Goal: Information Seeking & Learning: Learn about a topic

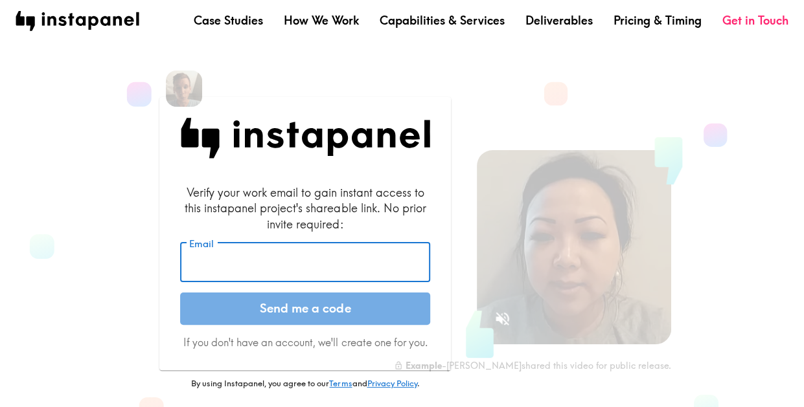
click at [396, 250] on input "Email" at bounding box center [305, 263] width 250 height 40
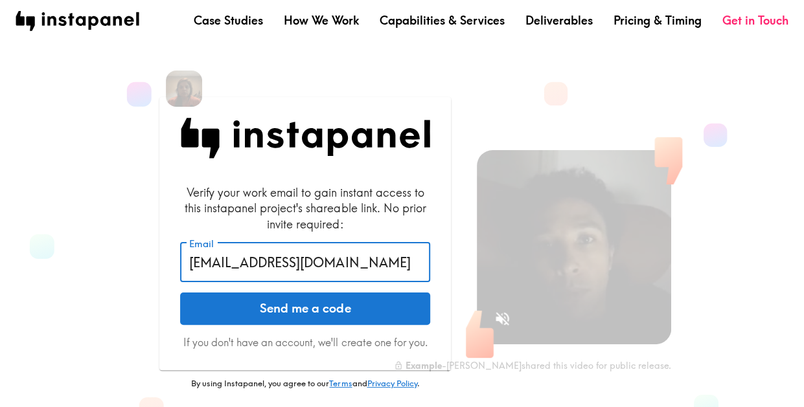
type input "md9309@att.com"
click at [219, 293] on button "Send me a code" at bounding box center [305, 309] width 250 height 32
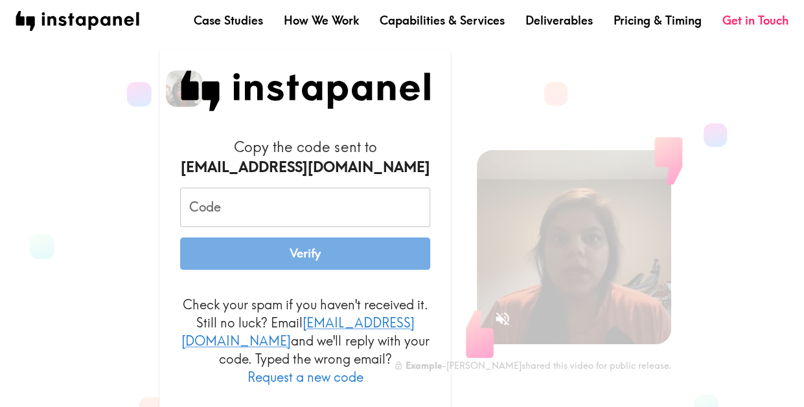
click at [297, 214] on input "Code" at bounding box center [305, 208] width 250 height 40
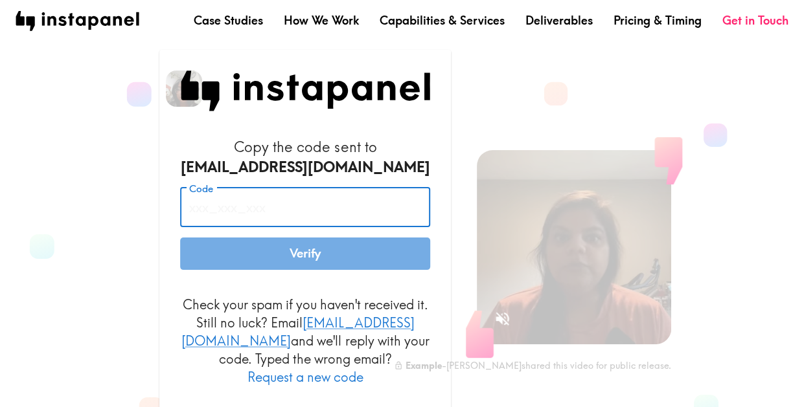
paste input "jmi_iaY_q2A"
type input "jmi_iaY_q2A"
click at [269, 270] on button "Verify" at bounding box center [305, 254] width 250 height 32
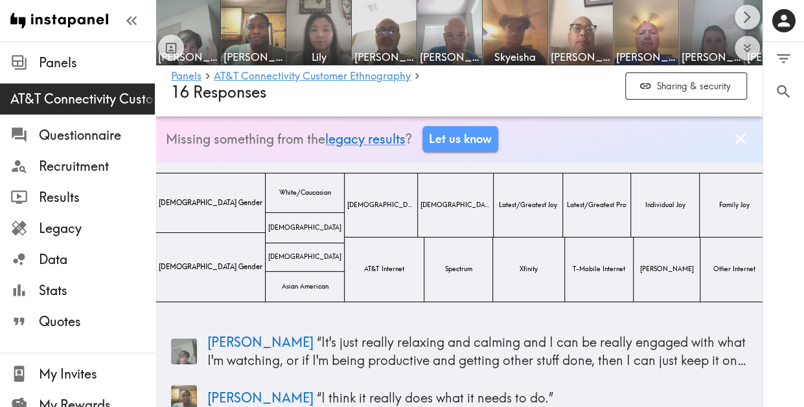
scroll to position [22, 0]
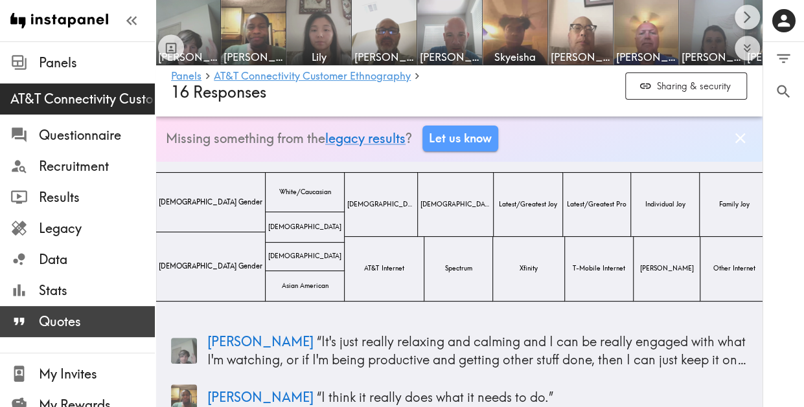
click at [66, 305] on div "Quotes" at bounding box center [77, 322] width 155 height 34
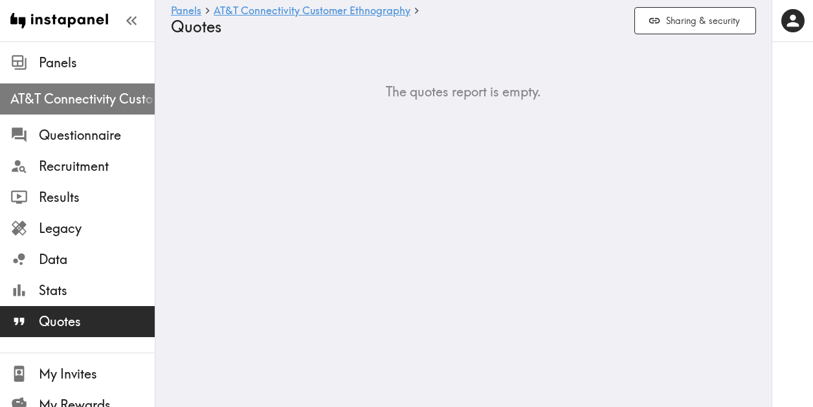
click at [101, 85] on div "AT&T Connectivity Customer Ethnography" at bounding box center [77, 99] width 155 height 34
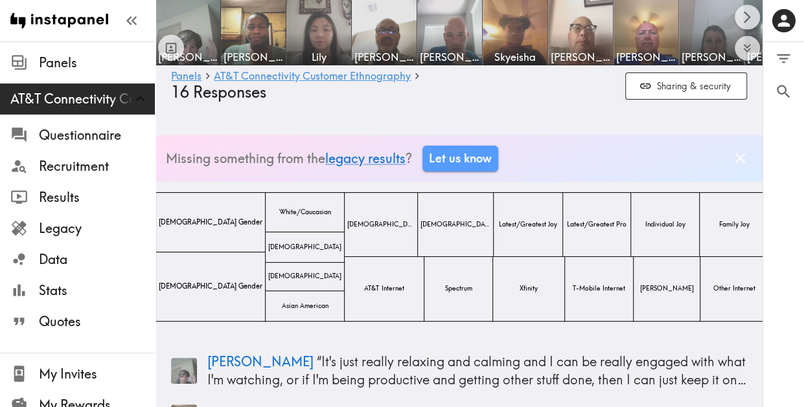
scroll to position [3, 0]
click at [785, 93] on icon "Search" at bounding box center [782, 91] width 17 height 17
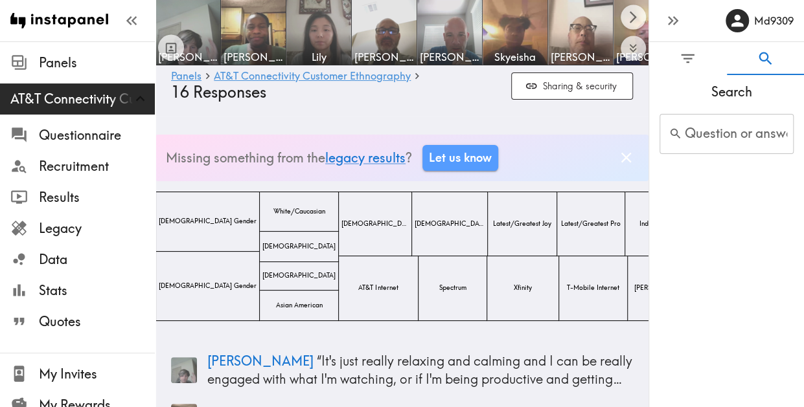
click at [711, 144] on input "Question or answer text" at bounding box center [726, 134] width 134 height 40
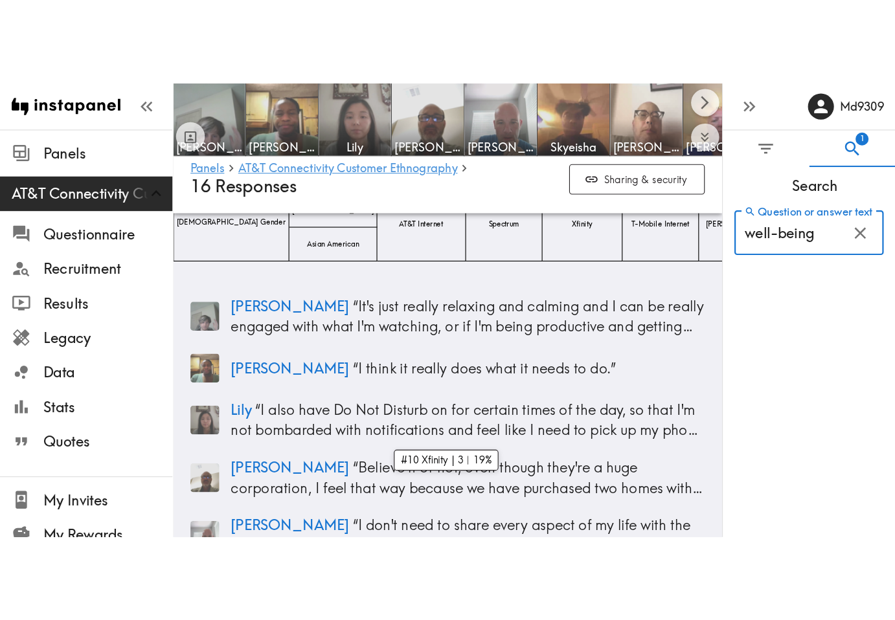
scroll to position [205, 0]
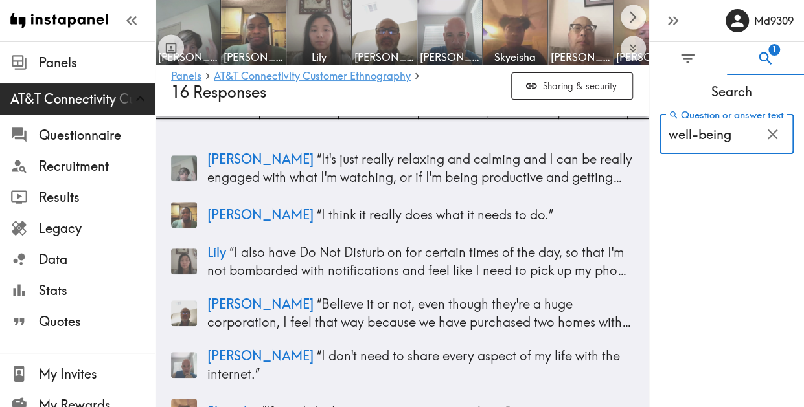
type input "well-being"
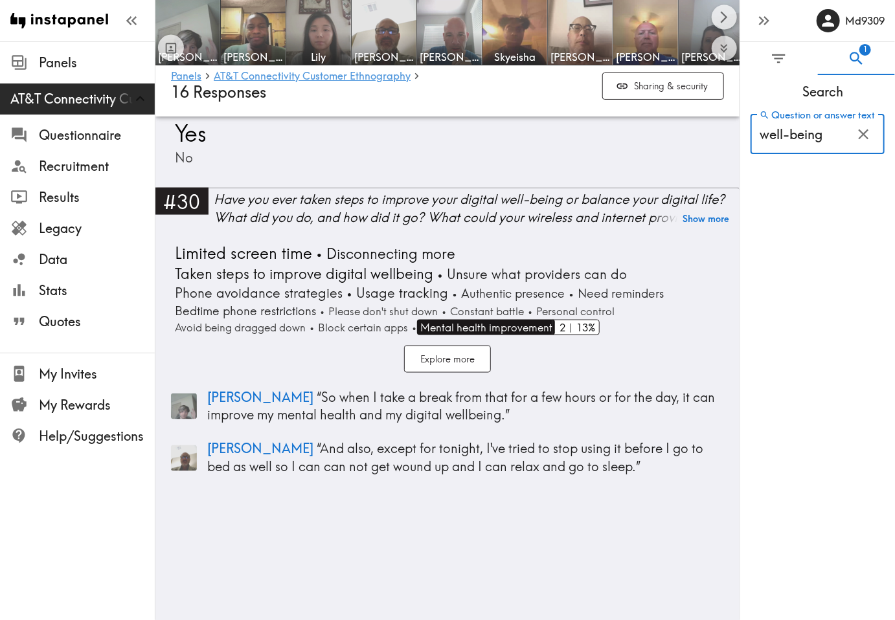
scroll to position [712, 0]
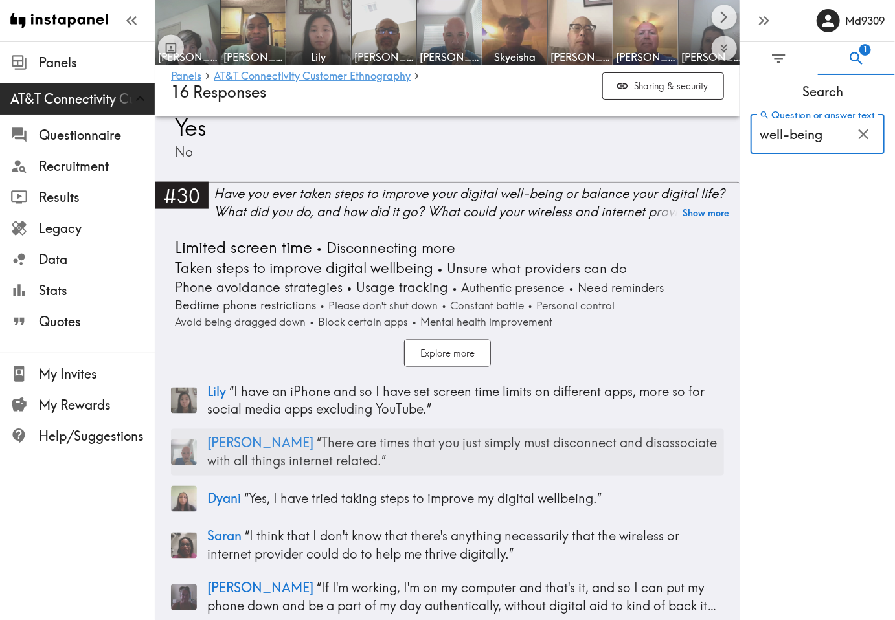
click at [378, 407] on p "Chris “ There are times that you just simply must disconnect and disassociate w…" at bounding box center [465, 452] width 517 height 36
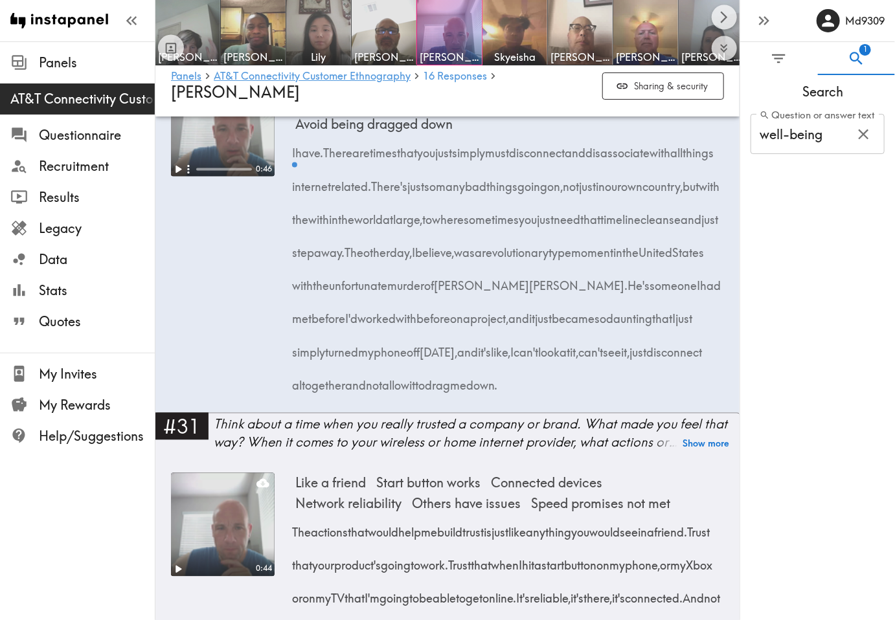
scroll to position [0, 2]
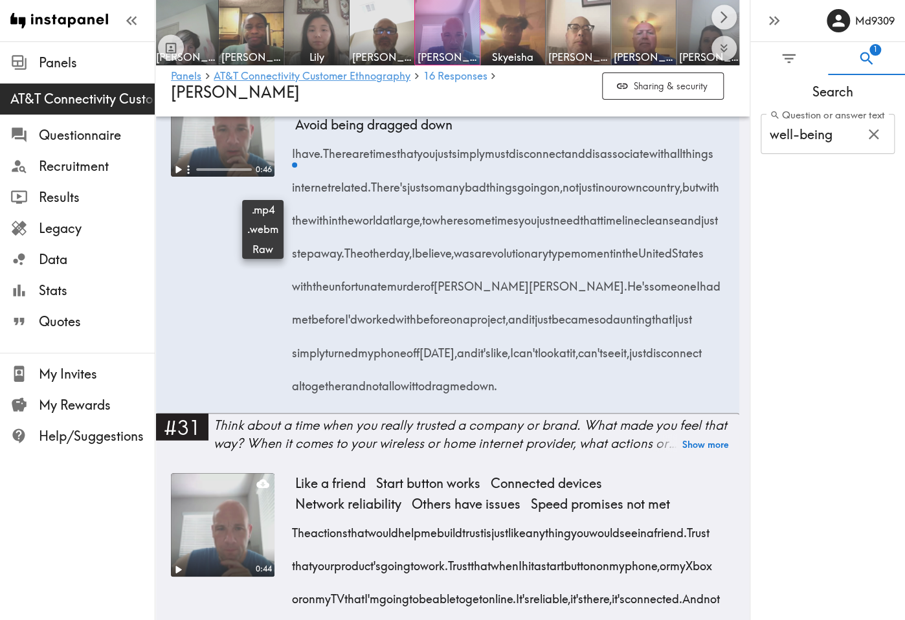
click at [264, 88] on icon at bounding box center [262, 84] width 13 height 8
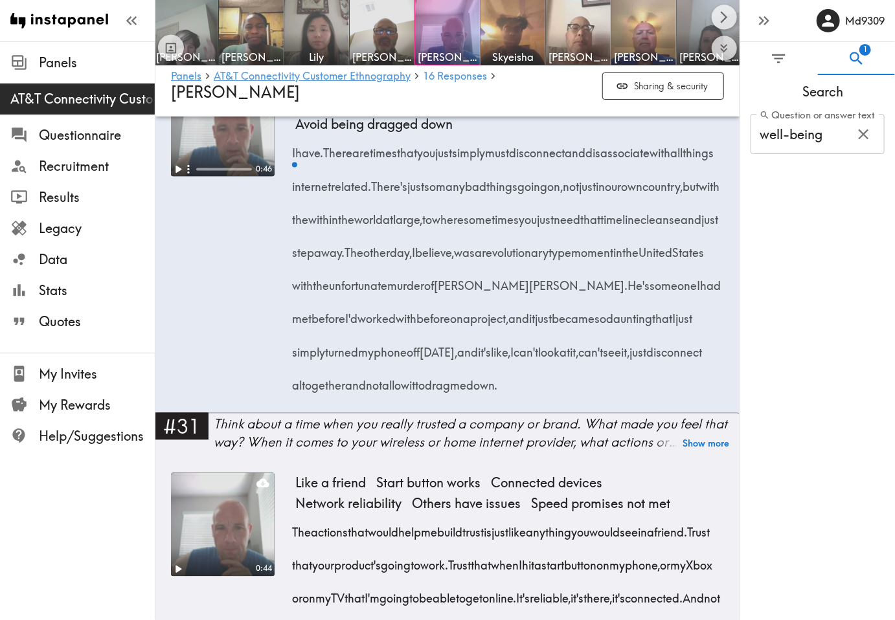
click at [813, 407] on div "Search Question or answer text well-being Question or answer text" at bounding box center [817, 347] width 155 height 545
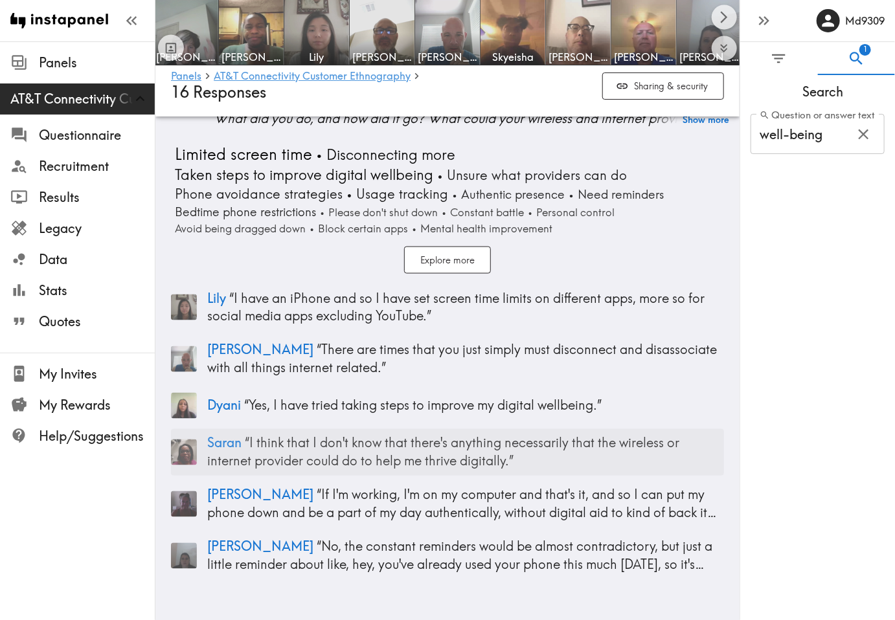
scroll to position [815, 0]
click at [813, 407] on div "Search Question or answer text well-being Question or answer text" at bounding box center [817, 347] width 155 height 545
click at [464, 407] on p "Jessica “ No, the constant reminders would be almost contradictory, but just a …" at bounding box center [465, 555] width 517 height 36
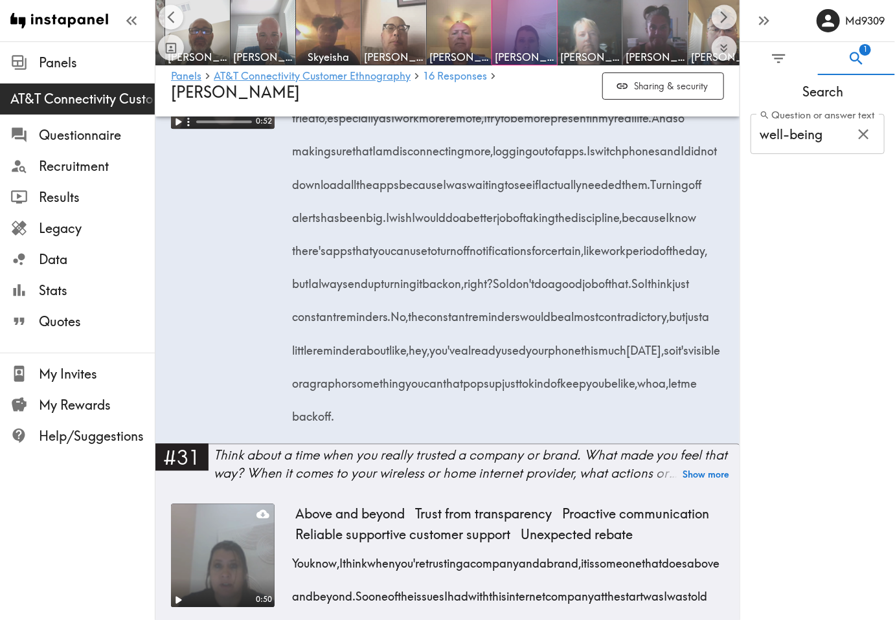
scroll to position [0, 264]
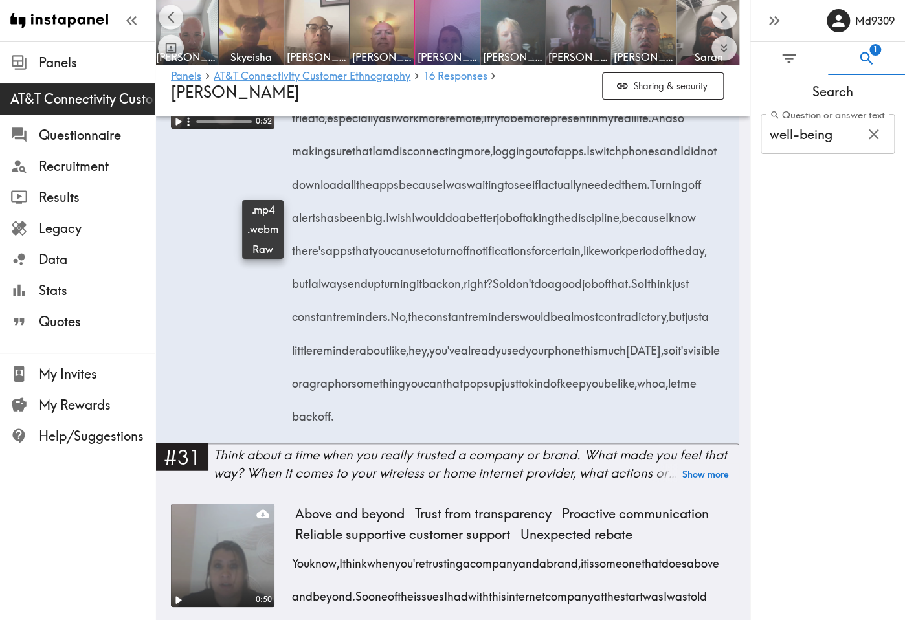
click at [267, 42] on icon at bounding box center [262, 35] width 13 height 13
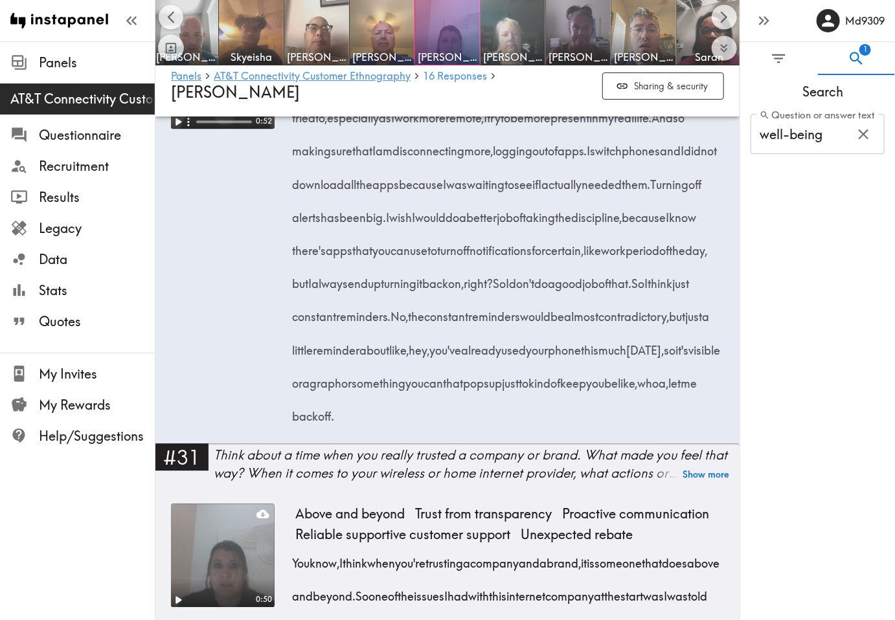
scroll to position [815, 0]
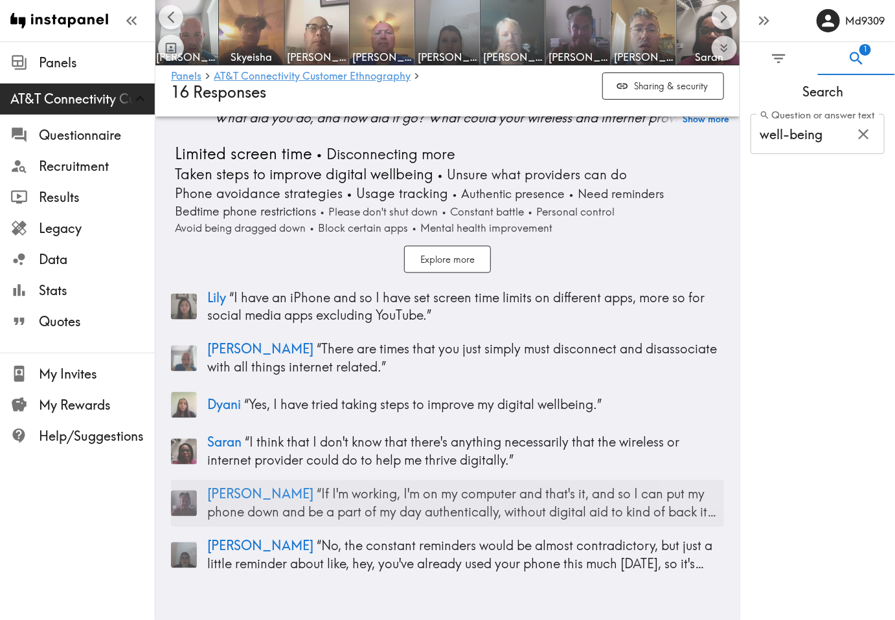
click at [447, 407] on p "Courtney “ If I'm working, I'm on my computer and that's it, and so I can put m…" at bounding box center [465, 504] width 517 height 36
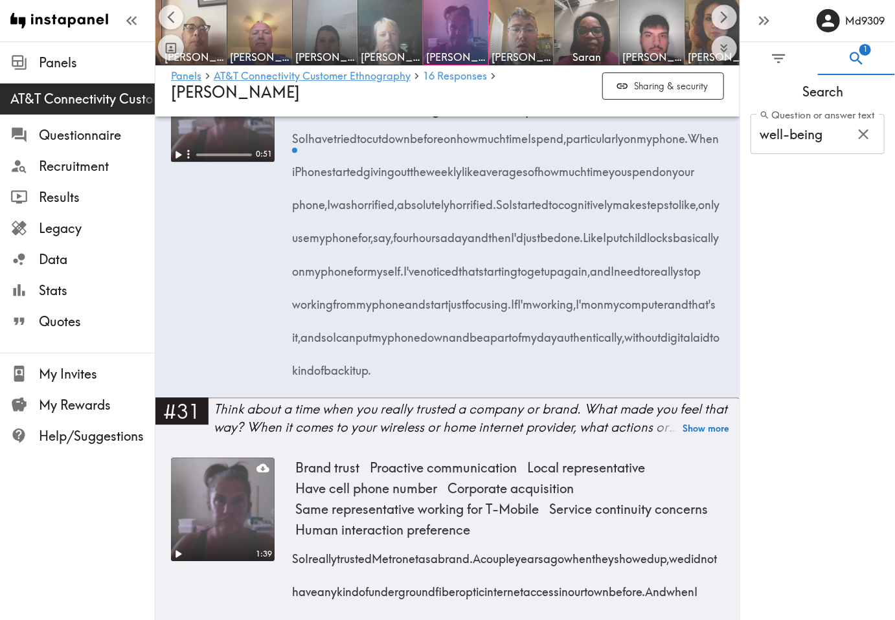
scroll to position [0, 394]
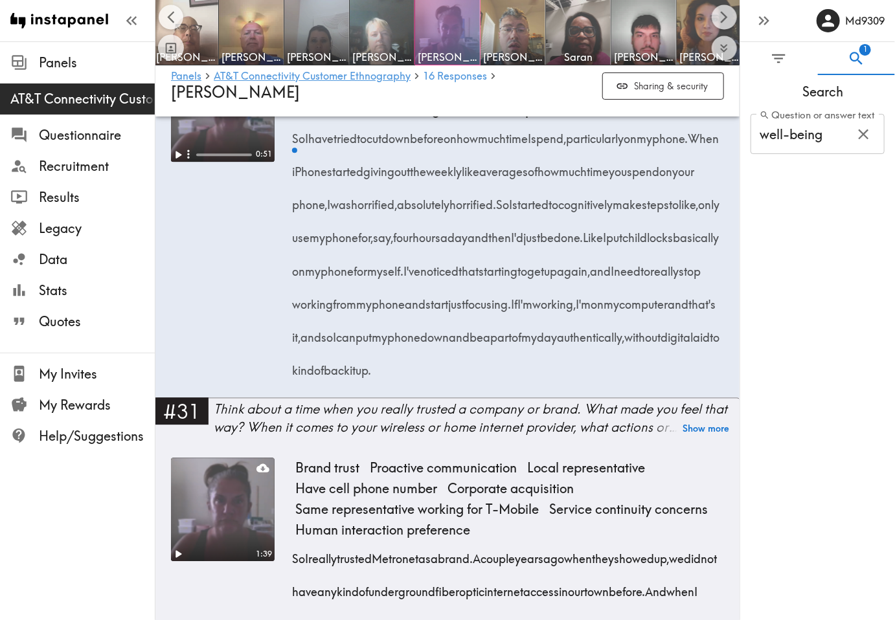
scroll to position [815, 0]
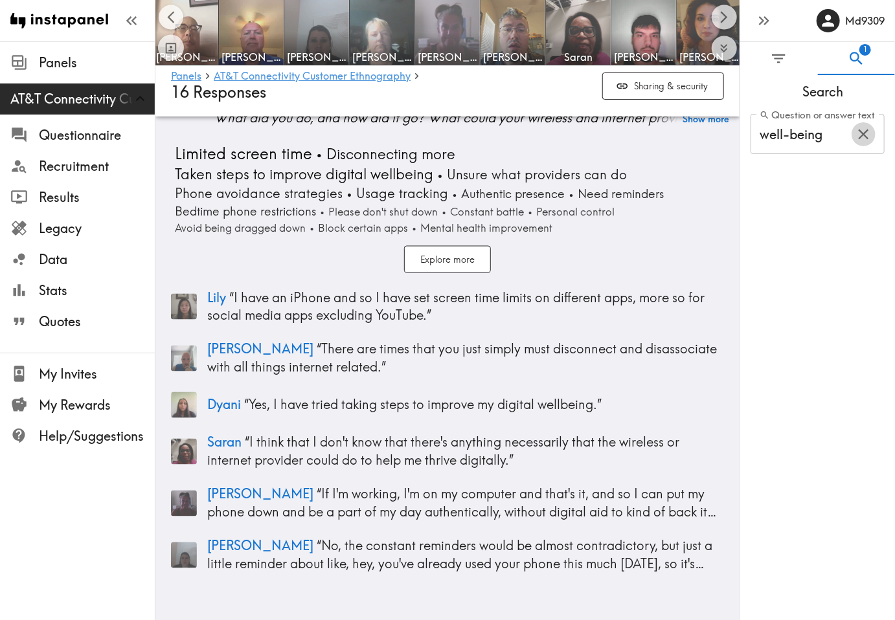
click at [813, 136] on icon "button" at bounding box center [863, 134] width 17 height 17
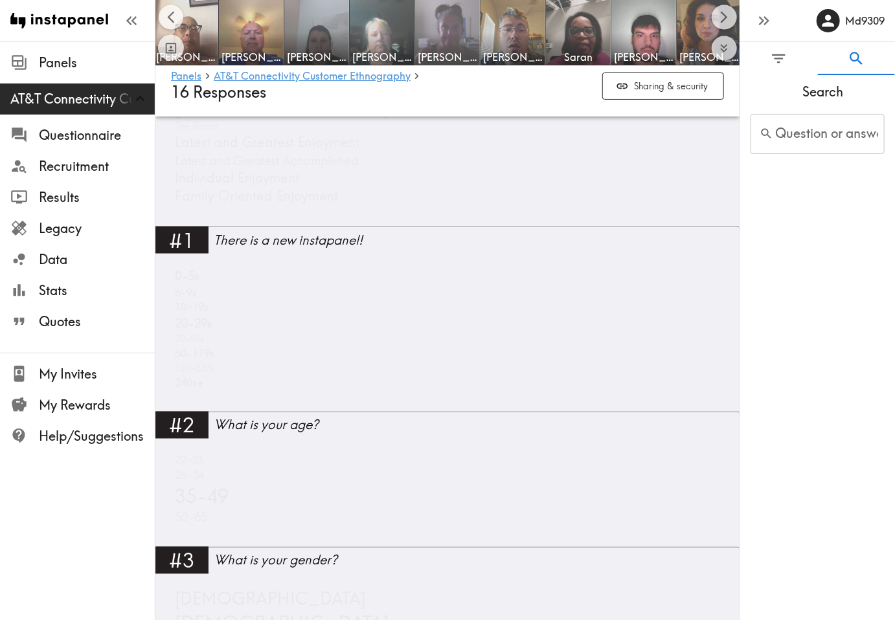
scroll to position [4497, 0]
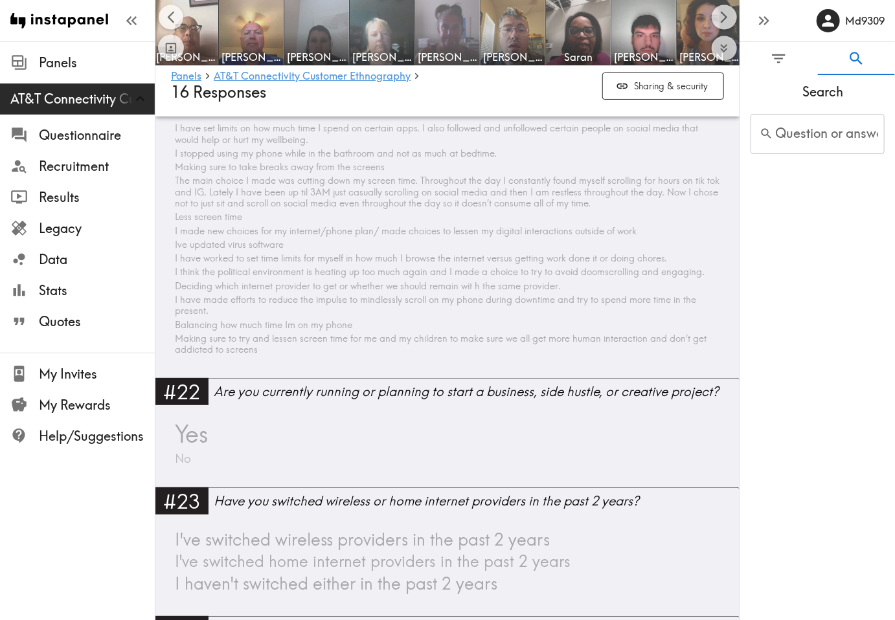
click at [780, 133] on input "Question or answer text" at bounding box center [817, 134] width 134 height 40
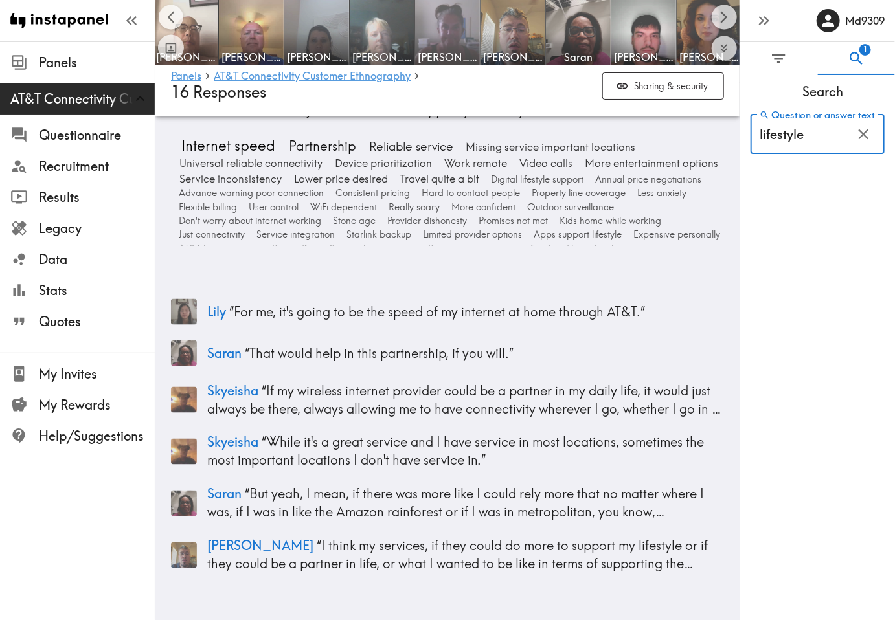
scroll to position [681, 0]
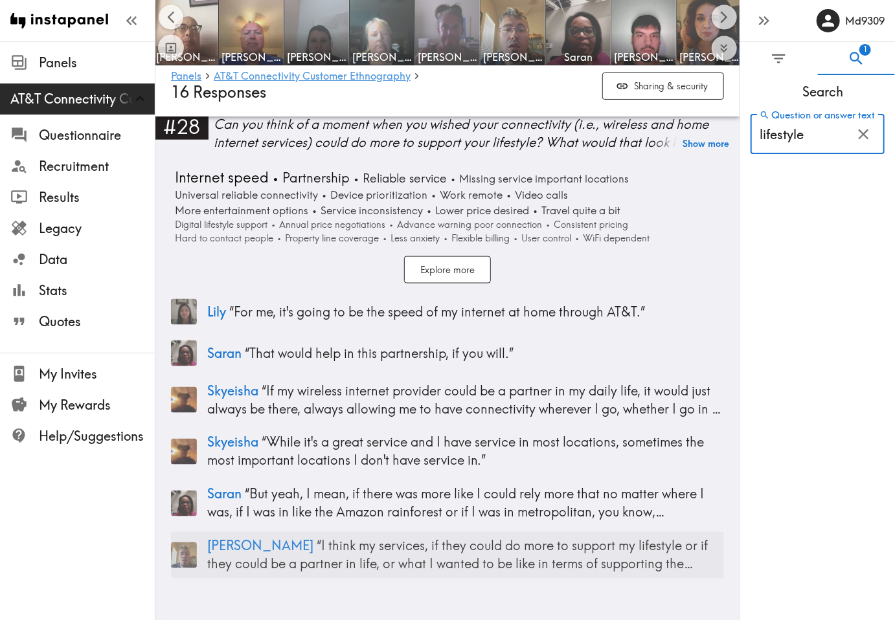
type input "lifestyle"
drag, startPoint x: 462, startPoint y: 262, endPoint x: 466, endPoint y: 275, distance: 13.5
click at [462, 263] on button "Explore more" at bounding box center [447, 270] width 87 height 28
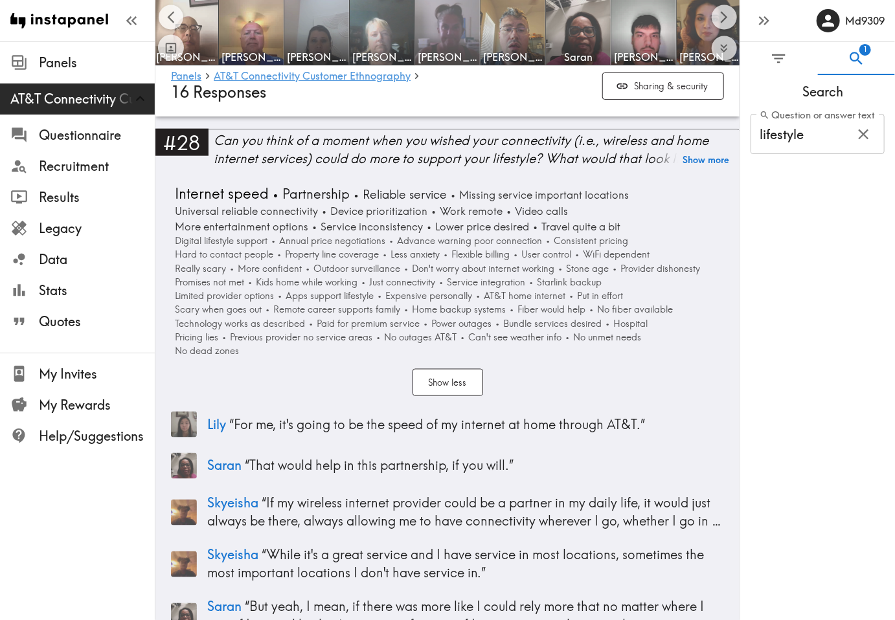
scroll to position [648, 0]
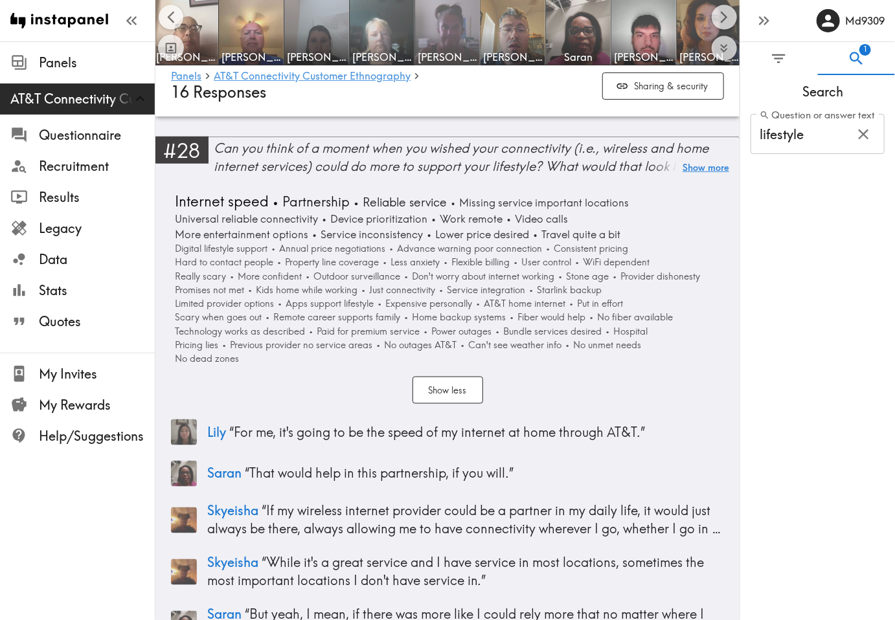
click at [684, 170] on button "Show more" at bounding box center [705, 168] width 47 height 18
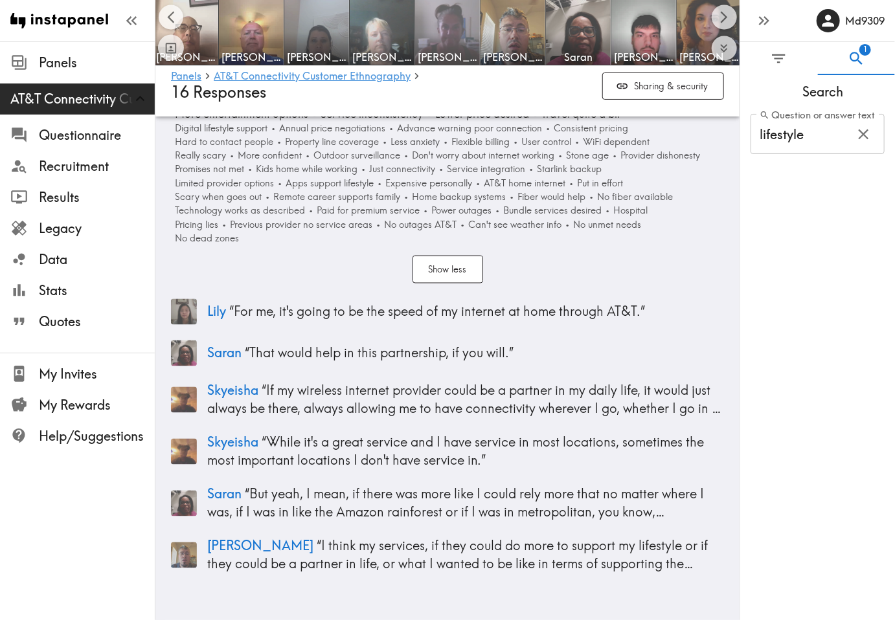
scroll to position [834, 0]
click at [561, 19] on img at bounding box center [579, 33] width 68 height 68
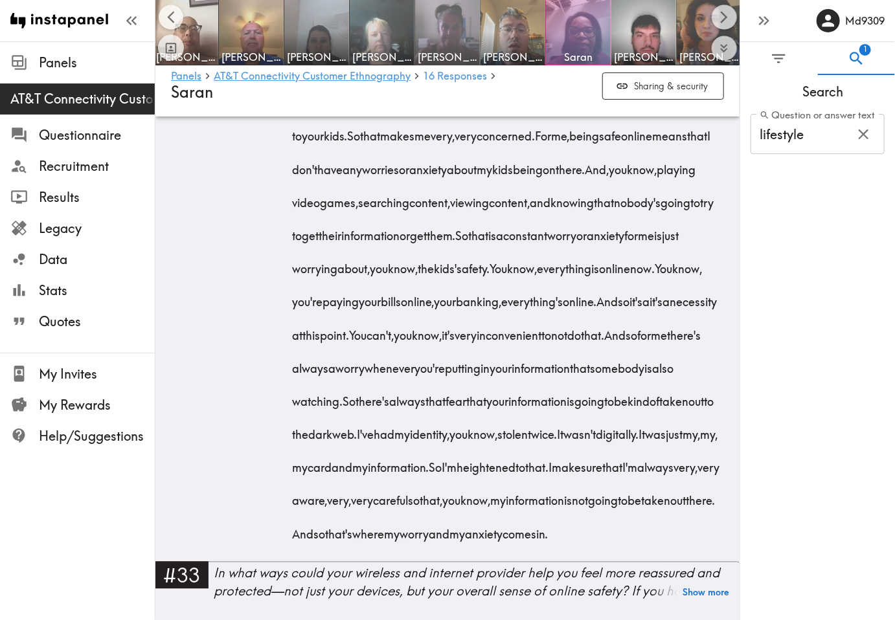
scroll to position [5310, 0]
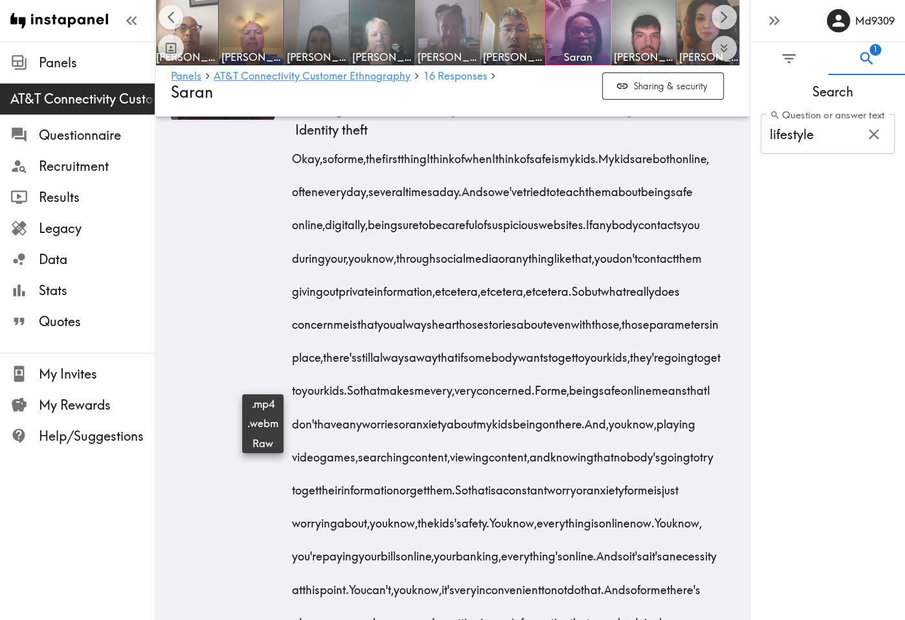
click at [264, 33] on icon at bounding box center [262, 26] width 13 height 13
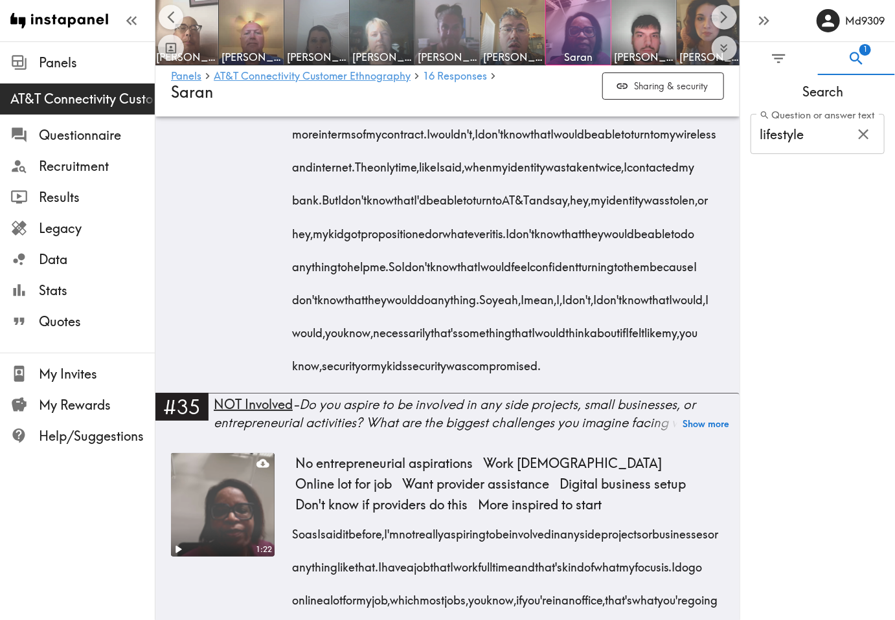
scroll to position [6475, 0]
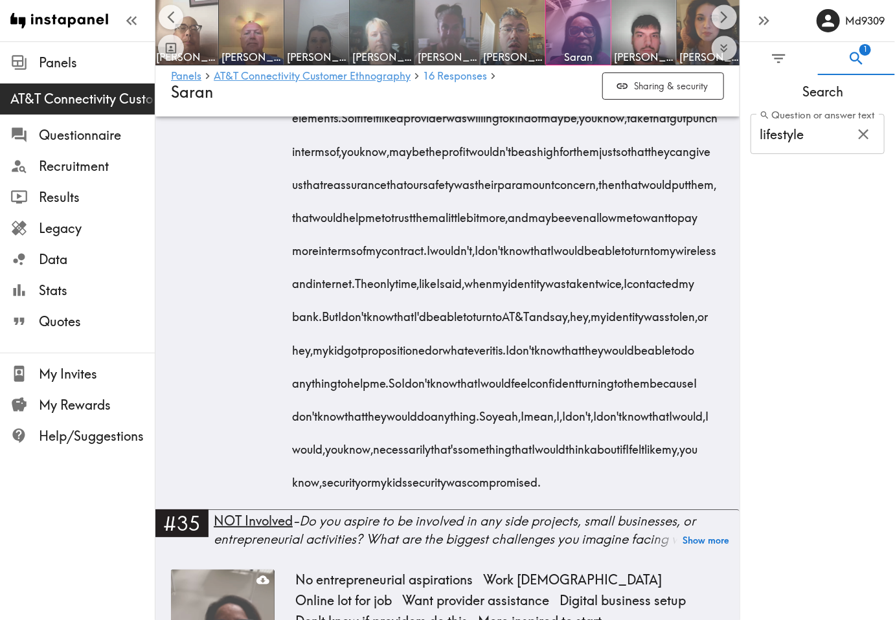
click at [788, 407] on div "Search Question or answer text lifestyle Question or answer text" at bounding box center [817, 347] width 155 height 545
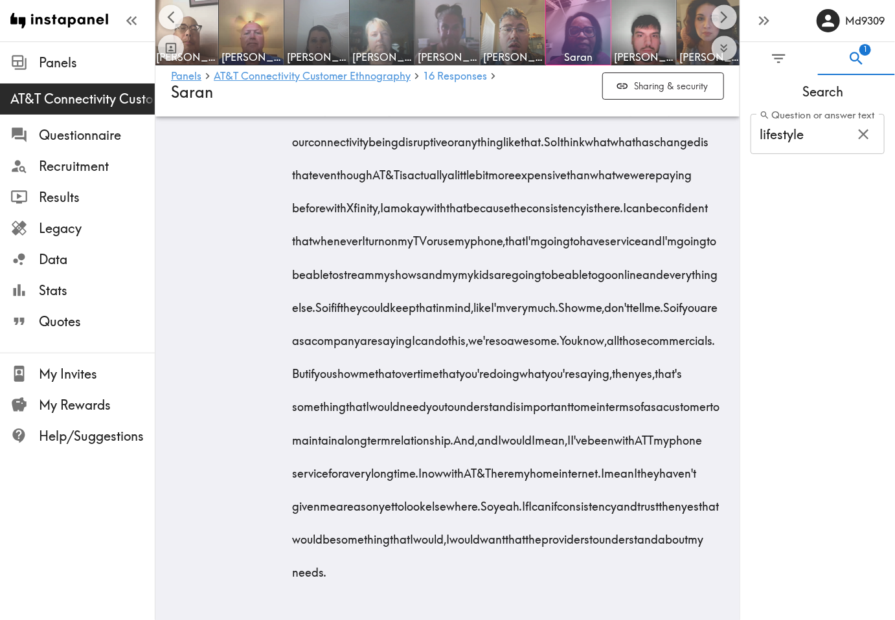
scroll to position [8649, 0]
click at [403, 8] on img at bounding box center [382, 33] width 68 height 68
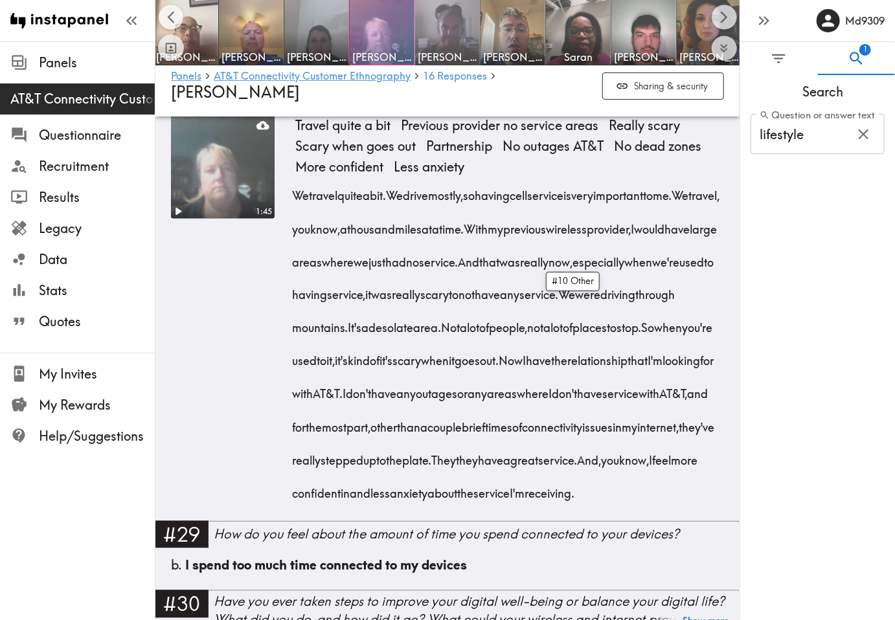
scroll to position [3108, 0]
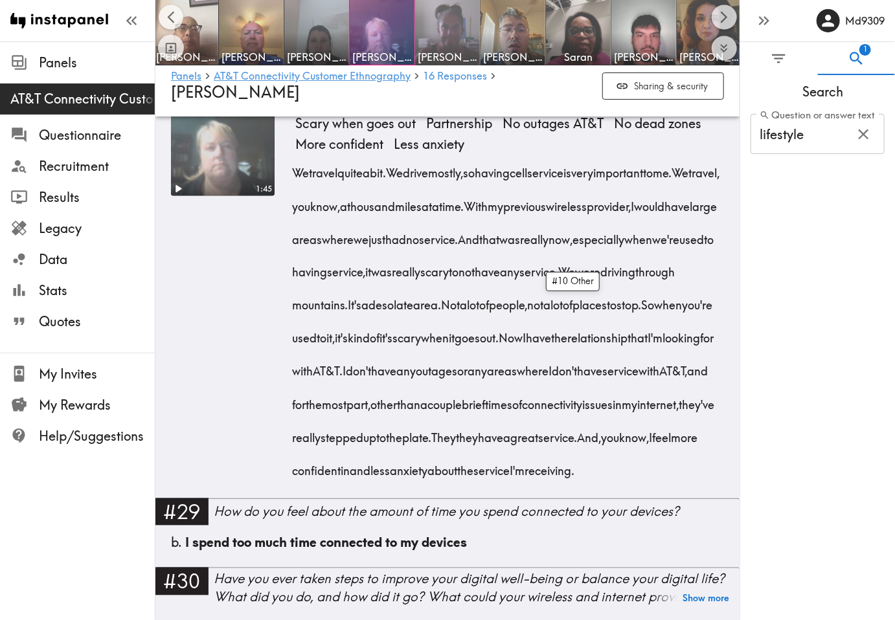
click at [813, 407] on div "Search Question or answer text lifestyle Question or answer text" at bounding box center [817, 347] width 155 height 545
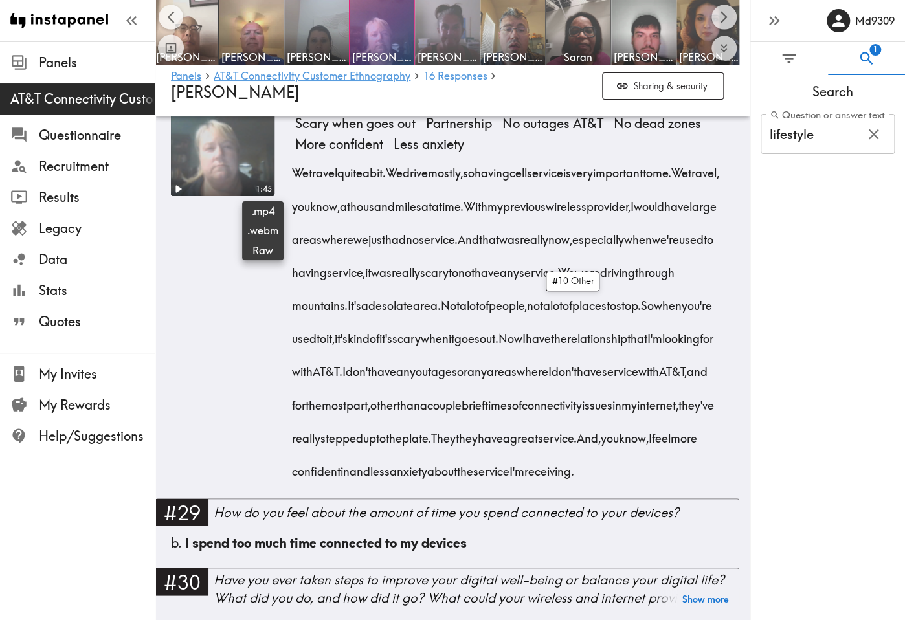
click at [260, 107] on icon at bounding box center [262, 102] width 13 height 8
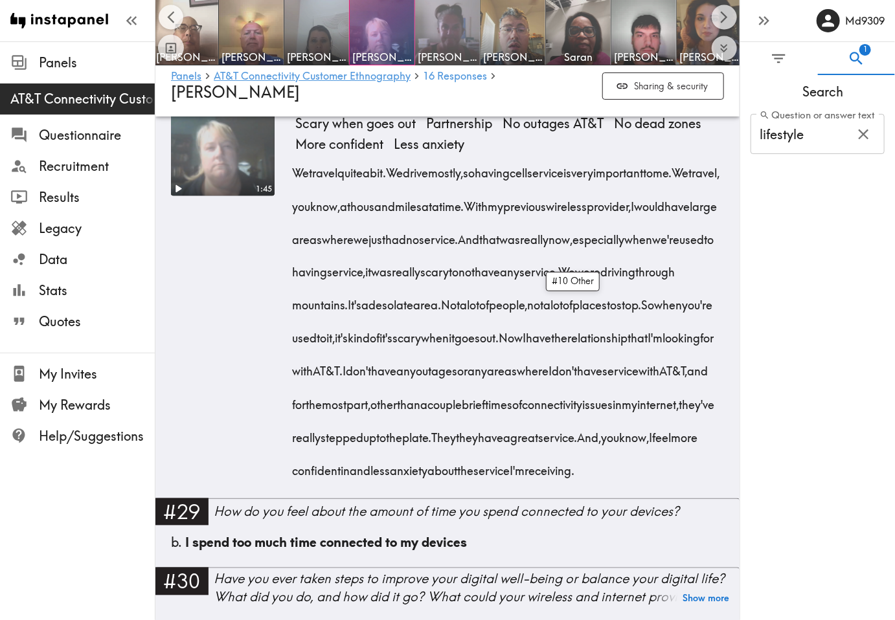
click at [781, 407] on div "Search Question or answer text lifestyle Question or answer text" at bounding box center [817, 347] width 155 height 545
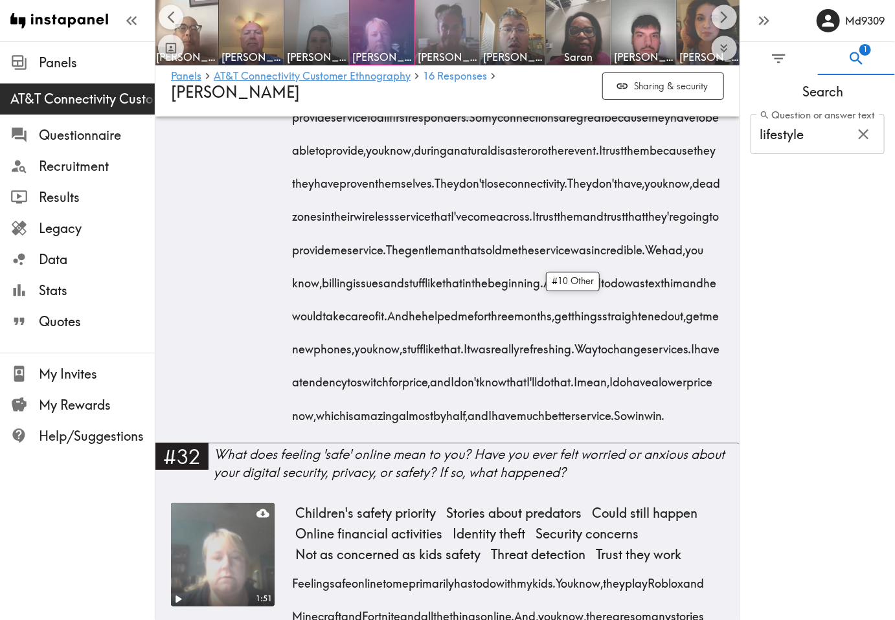
scroll to position [4338, 0]
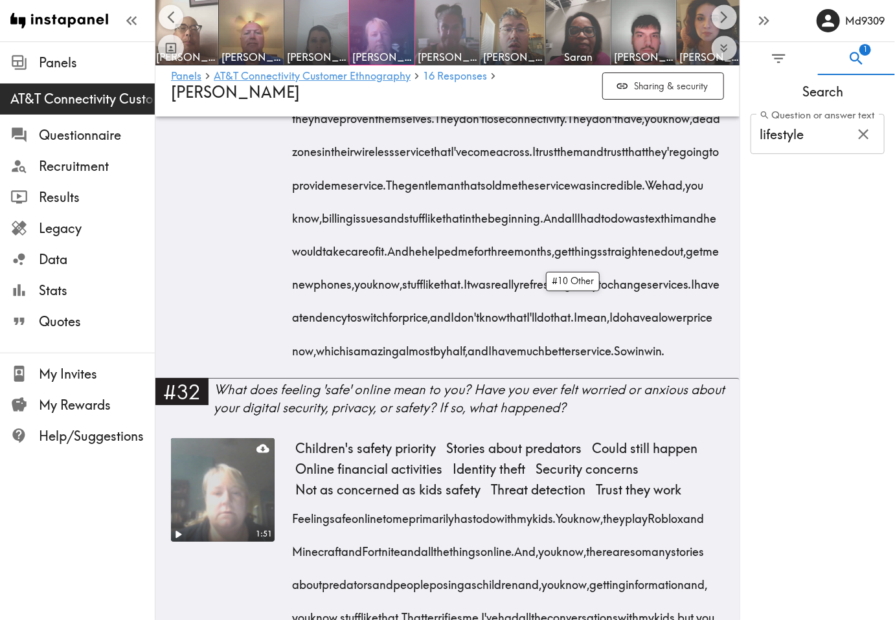
click at [785, 407] on div "Search Question or answer text lifestyle Question or answer text" at bounding box center [817, 347] width 155 height 545
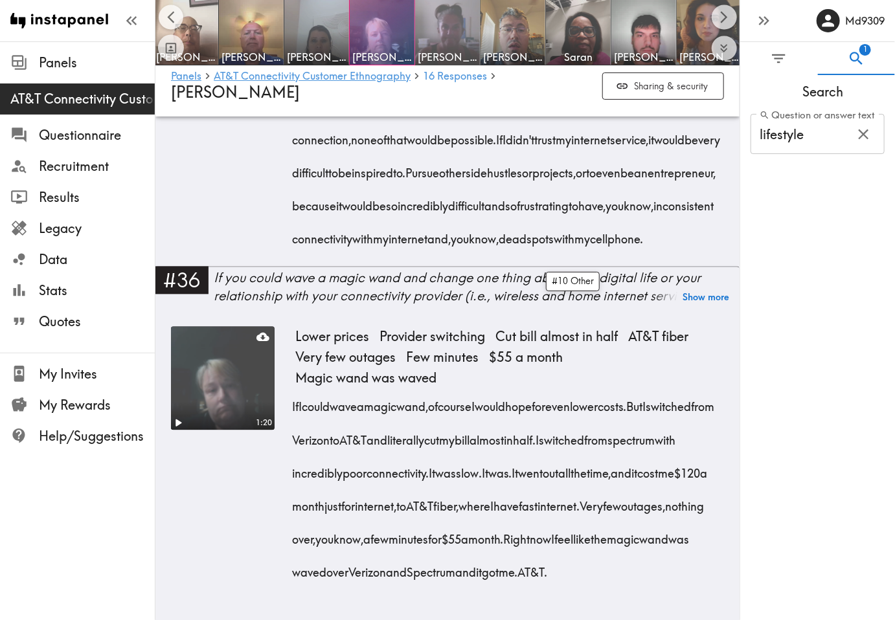
scroll to position [5698, 0]
click at [813, 407] on div "Search Question or answer text lifestyle Question or answer text" at bounding box center [817, 347] width 155 height 545
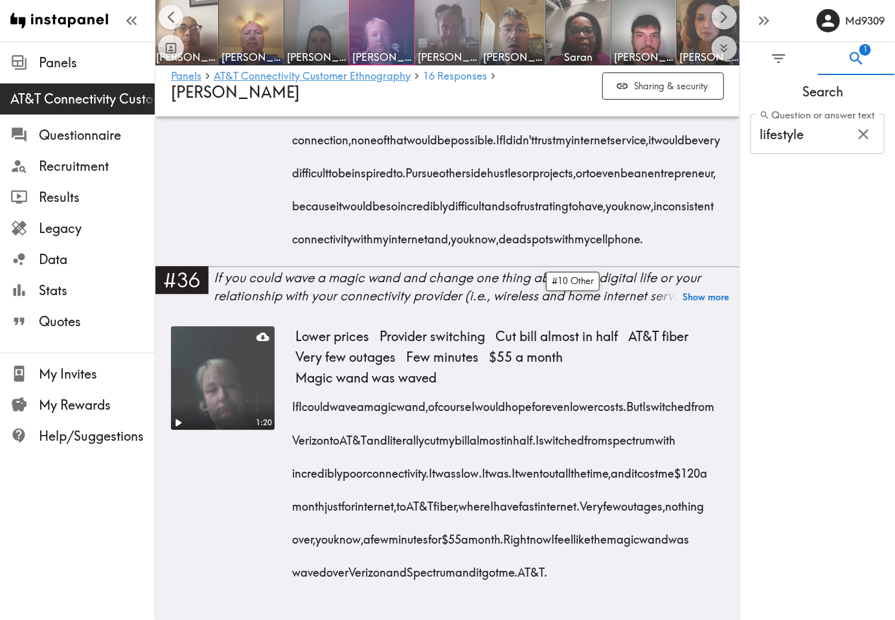
click at [761, 407] on div "Search Question or answer text lifestyle Question or answer text" at bounding box center [817, 347] width 155 height 545
click at [719, 14] on icon "Scroll right" at bounding box center [724, 17] width 15 height 15
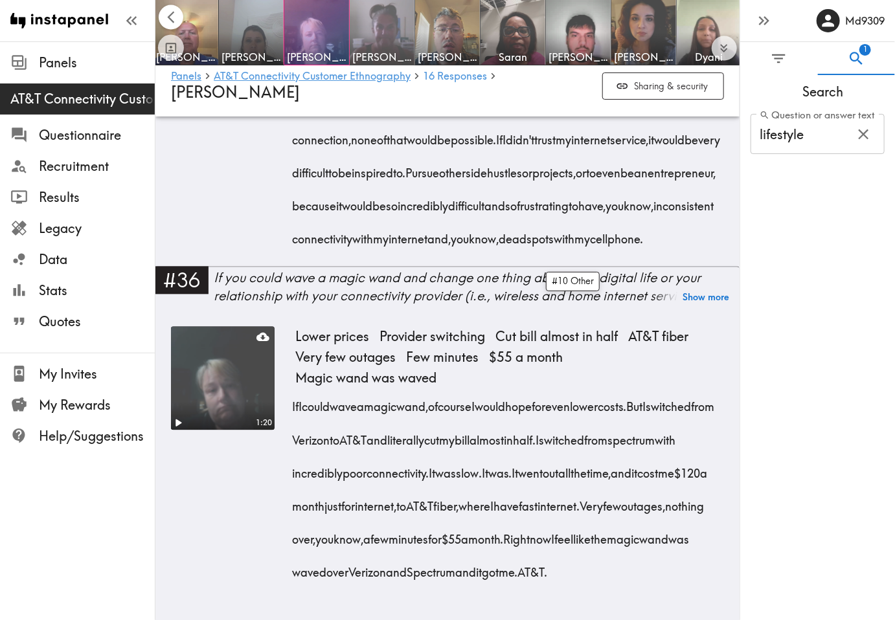
click at [176, 17] on icon "Scroll left" at bounding box center [171, 17] width 15 height 15
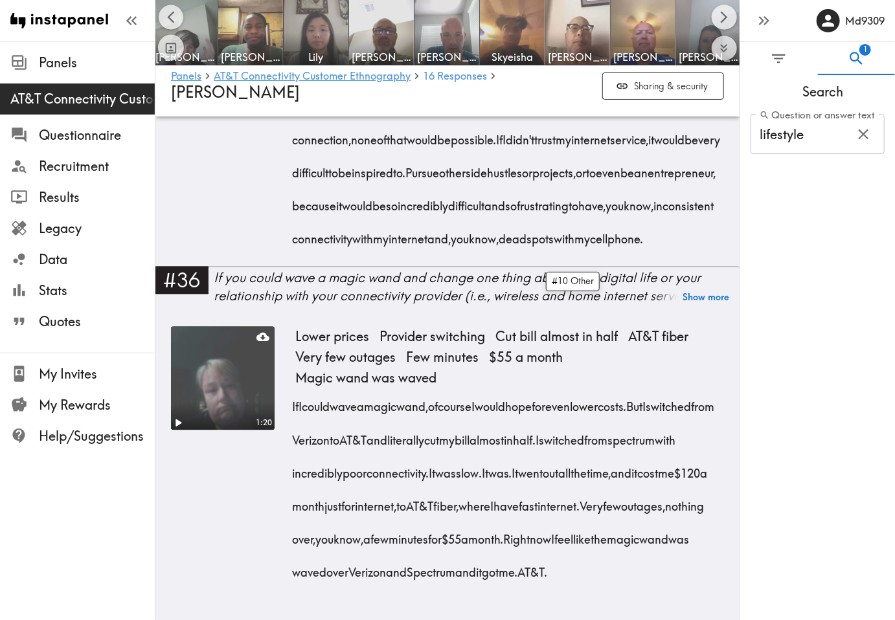
scroll to position [0, 0]
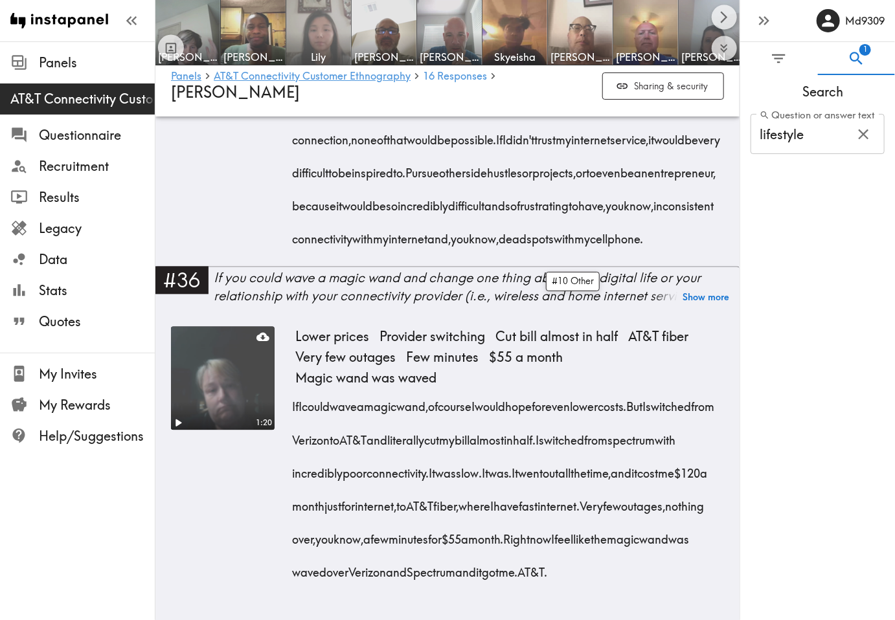
click at [315, 17] on img at bounding box center [319, 33] width 68 height 68
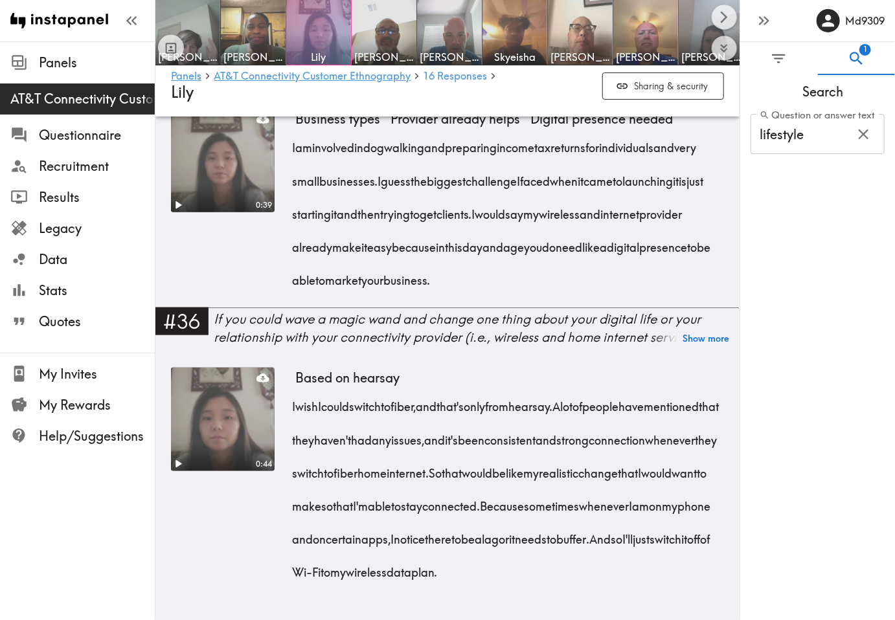
scroll to position [5207, 0]
click at [773, 407] on div "Search Question or answer text lifestyle Question or answer text" at bounding box center [817, 347] width 155 height 545
drag, startPoint x: 773, startPoint y: 449, endPoint x: 787, endPoint y: 539, distance: 91.8
click at [787, 407] on div "Search Question or answer text lifestyle Question or answer text" at bounding box center [817, 347] width 155 height 545
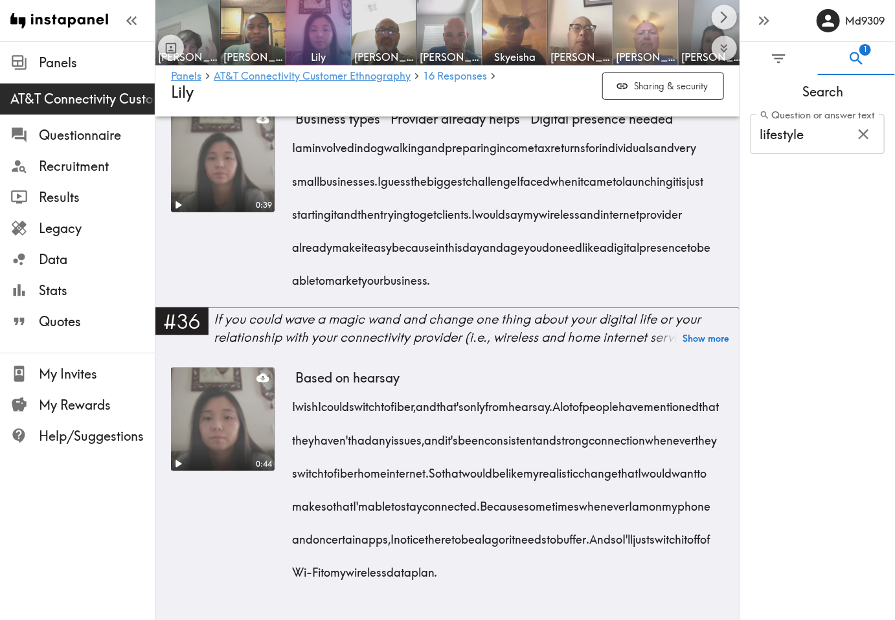
click at [657, 19] on img at bounding box center [646, 33] width 68 height 68
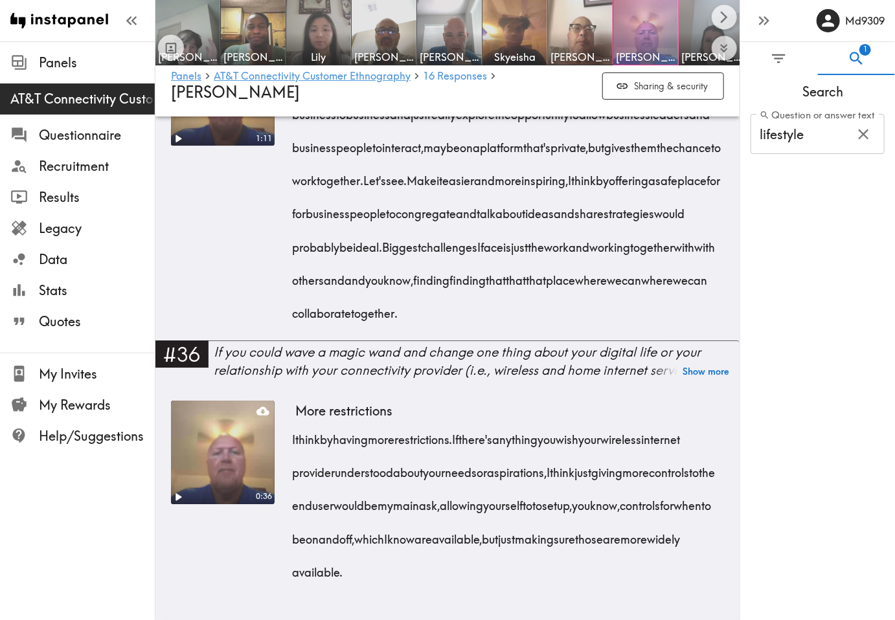
scroll to position [4186, 0]
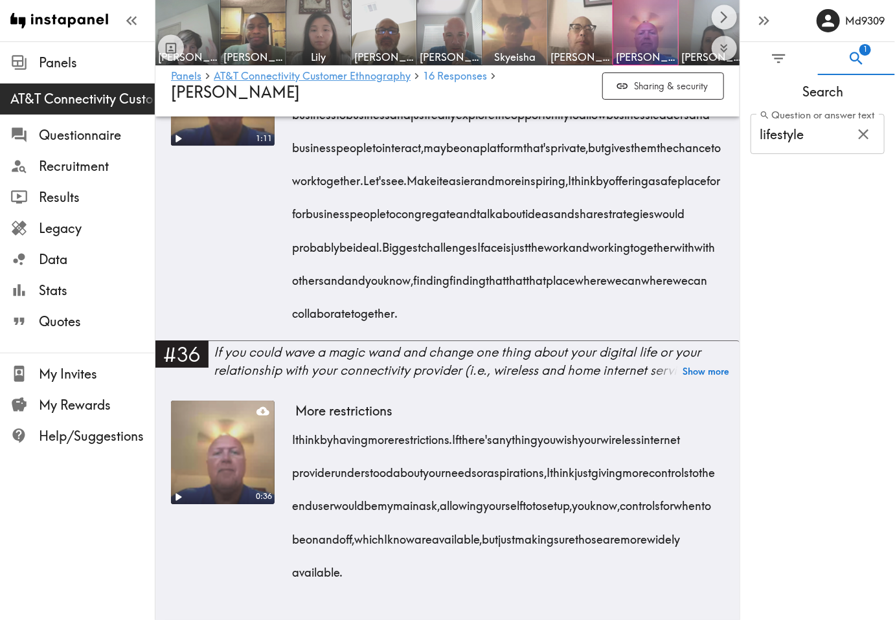
click at [510, 37] on img at bounding box center [515, 33] width 68 height 68
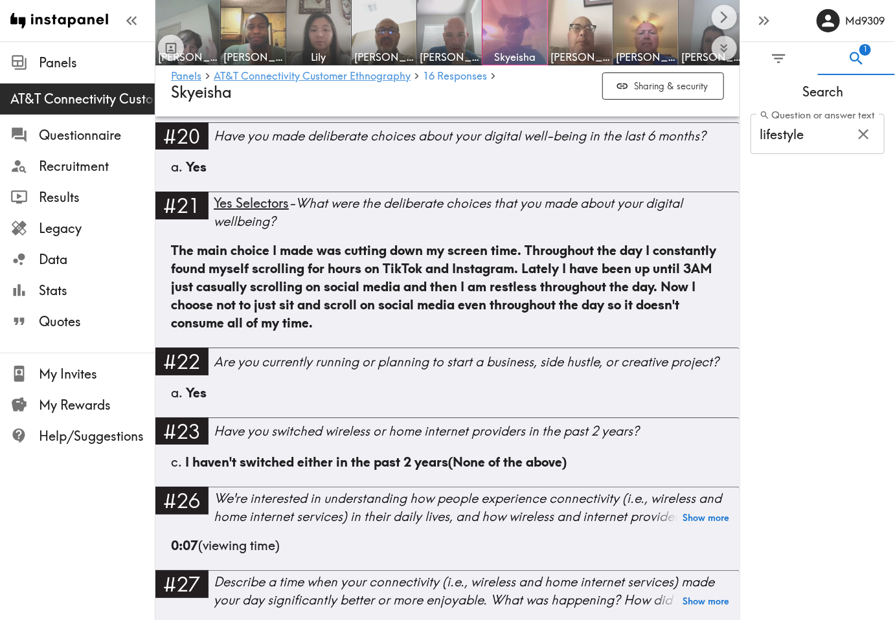
scroll to position [2072, 0]
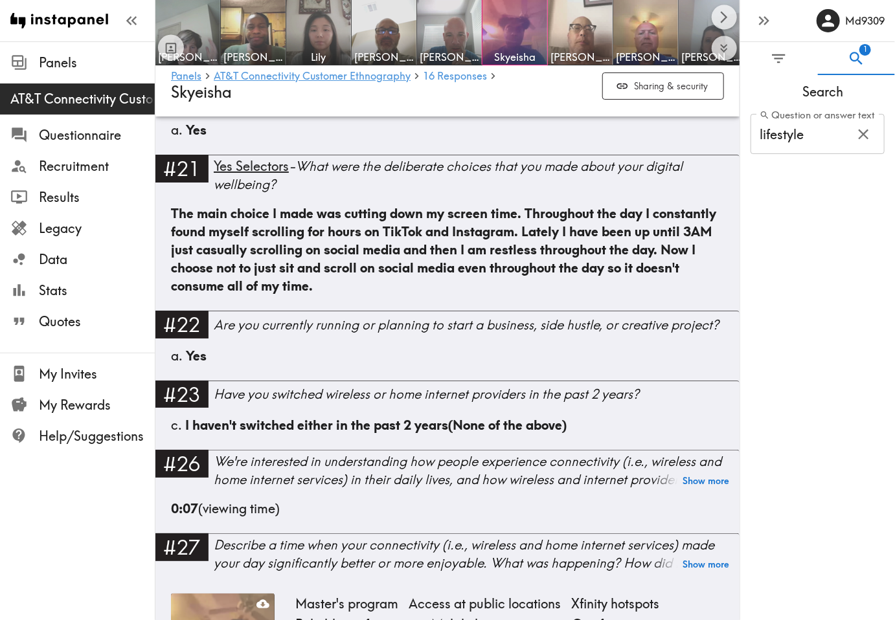
click at [809, 345] on div "Search Question or answer text lifestyle Question or answer text" at bounding box center [817, 347] width 155 height 545
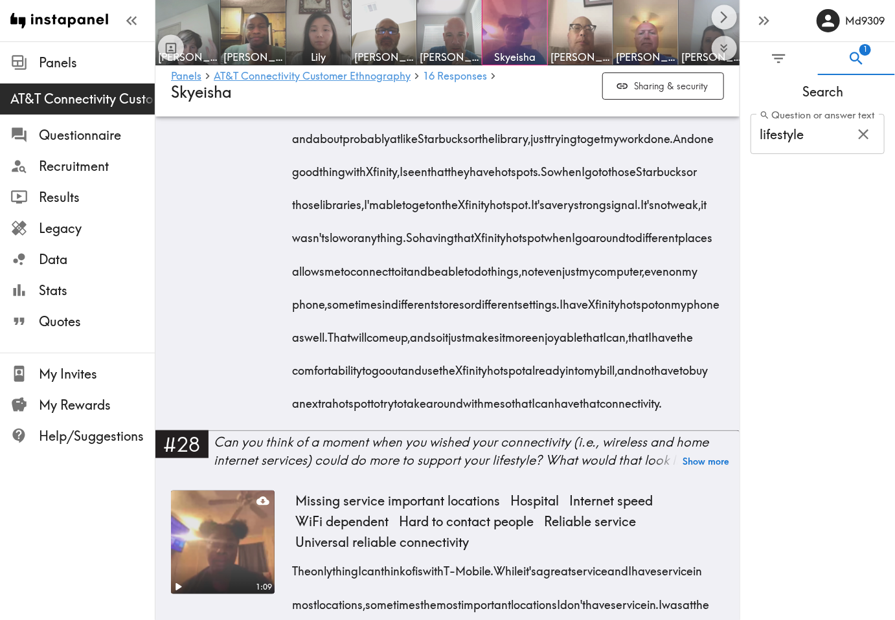
scroll to position [2525, 0]
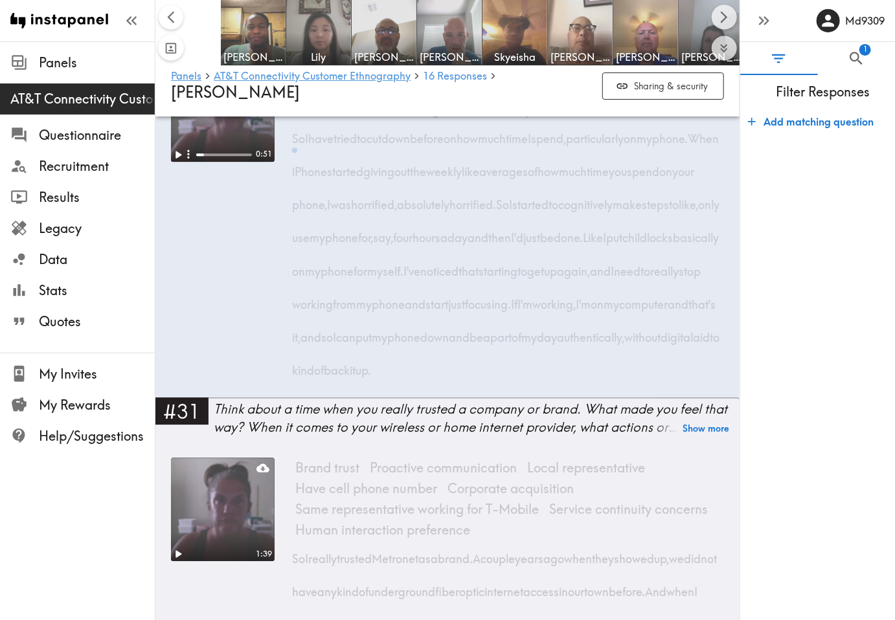
scroll to position [0, 394]
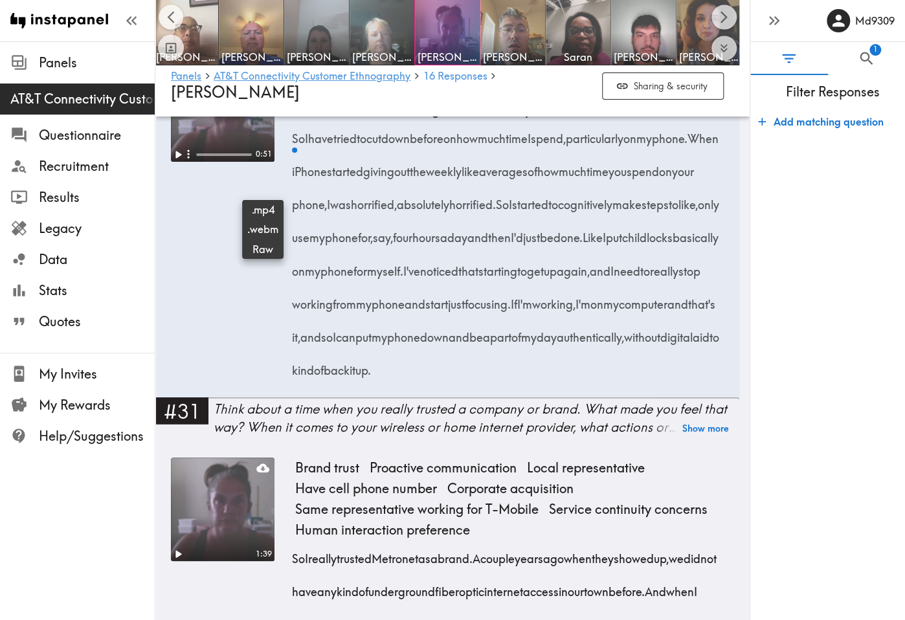
click at [256, 73] on icon at bounding box center [262, 68] width 13 height 8
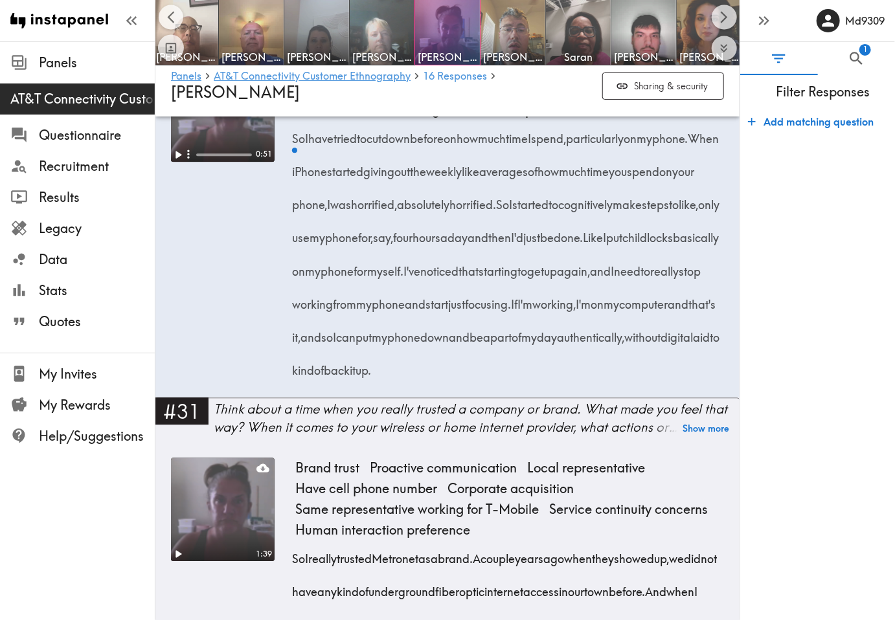
click at [117, 502] on div "Panels AT&T Connectivity Customer Ethnography Questionnaire Recruitment Results…" at bounding box center [77, 310] width 155 height 620
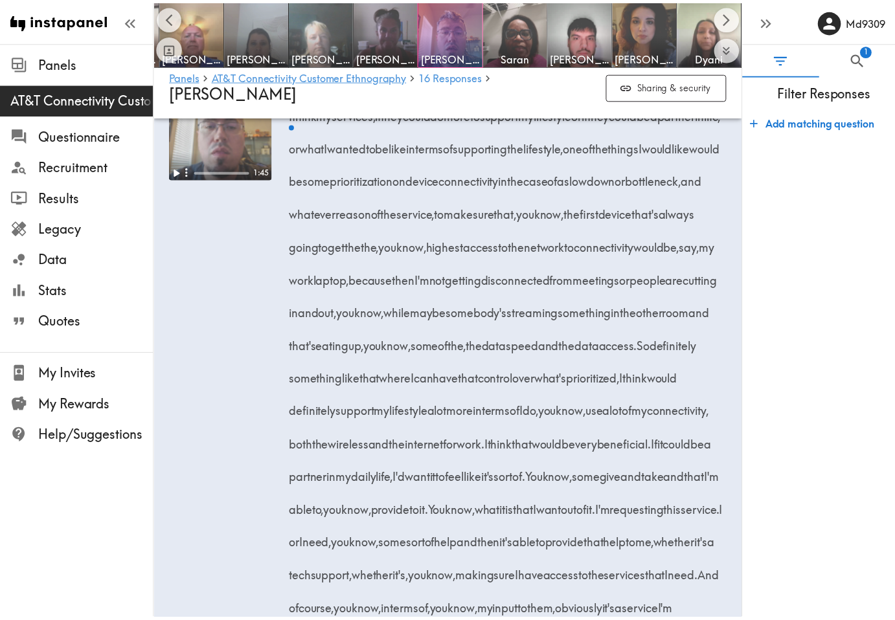
scroll to position [0, 451]
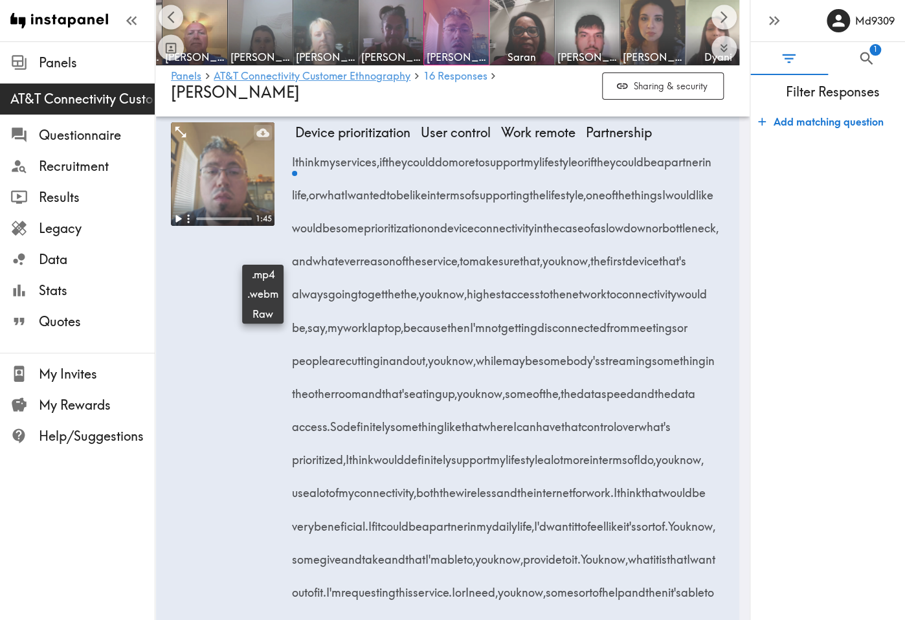
click at [258, 137] on icon at bounding box center [262, 133] width 13 height 8
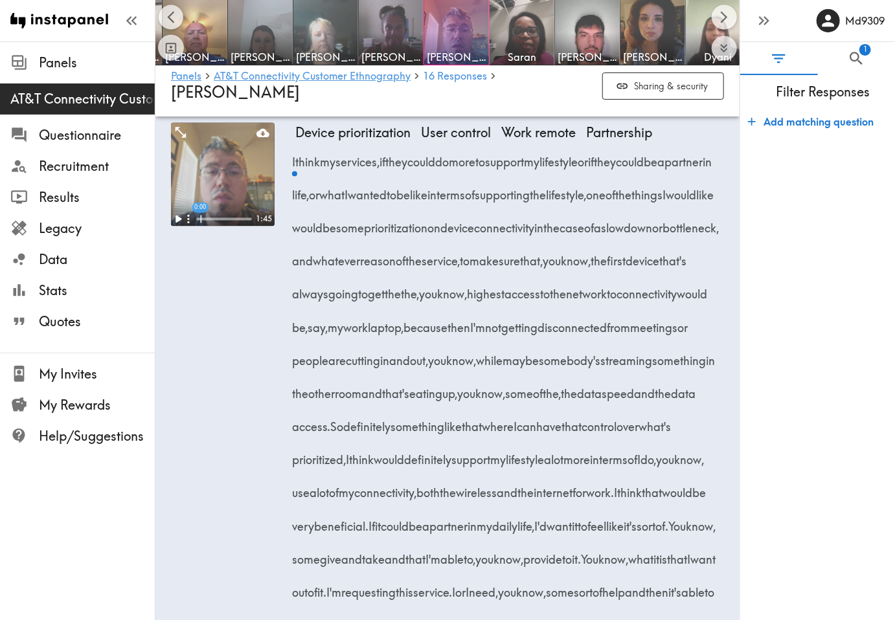
scroll to position [0, 450]
click at [785, 482] on form "Add matching question" at bounding box center [817, 360] width 155 height 512
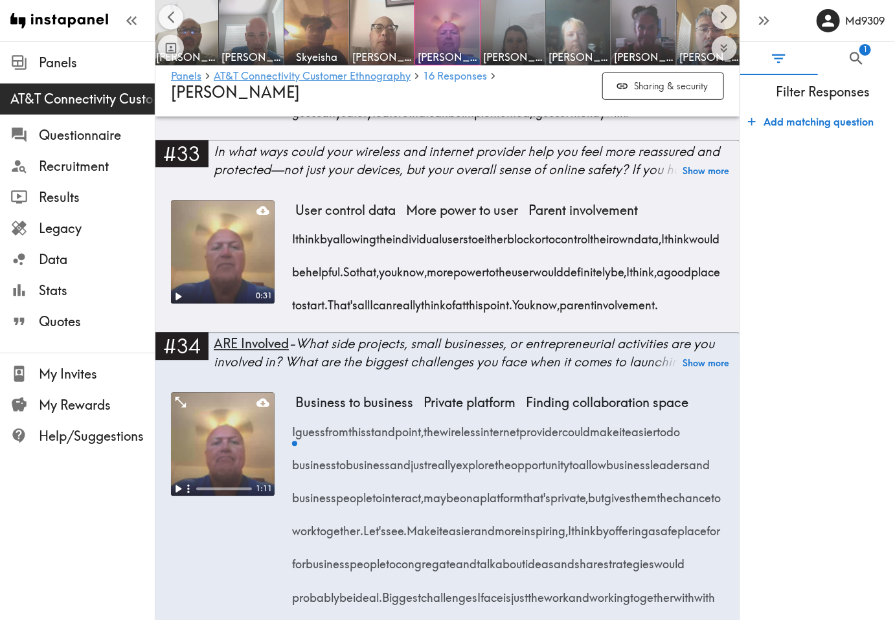
scroll to position [3615, 0]
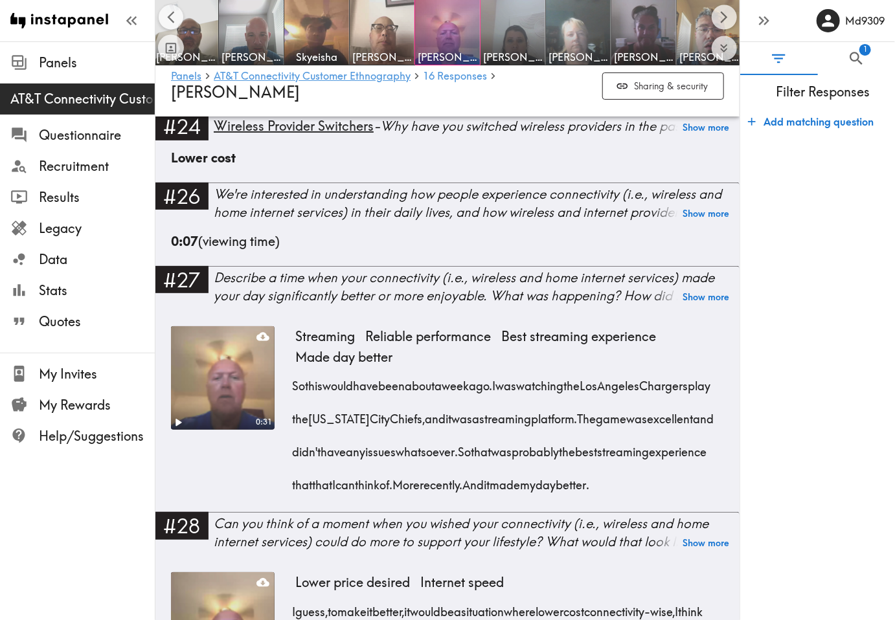
scroll to position [2320, 0]
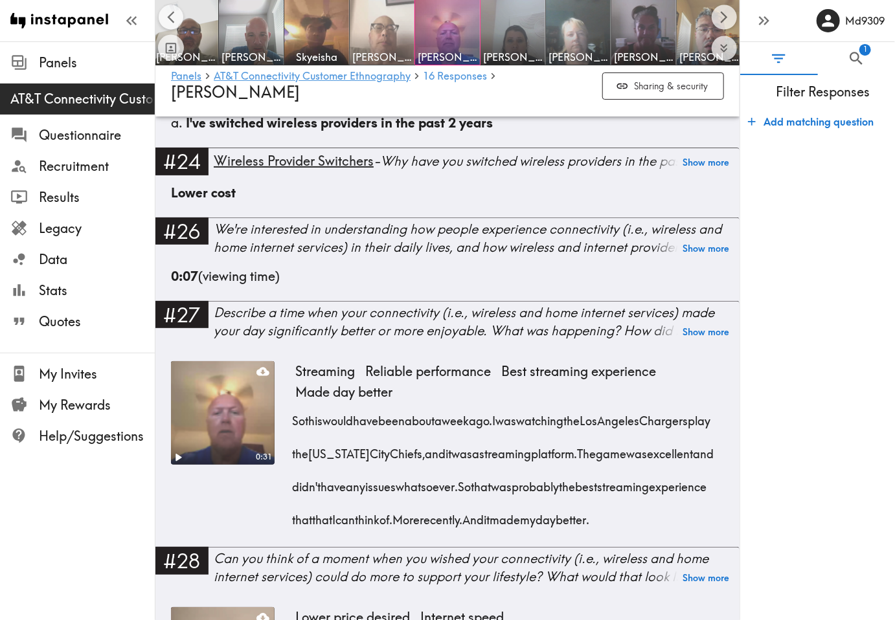
click at [394, 37] on img at bounding box center [382, 33] width 68 height 68
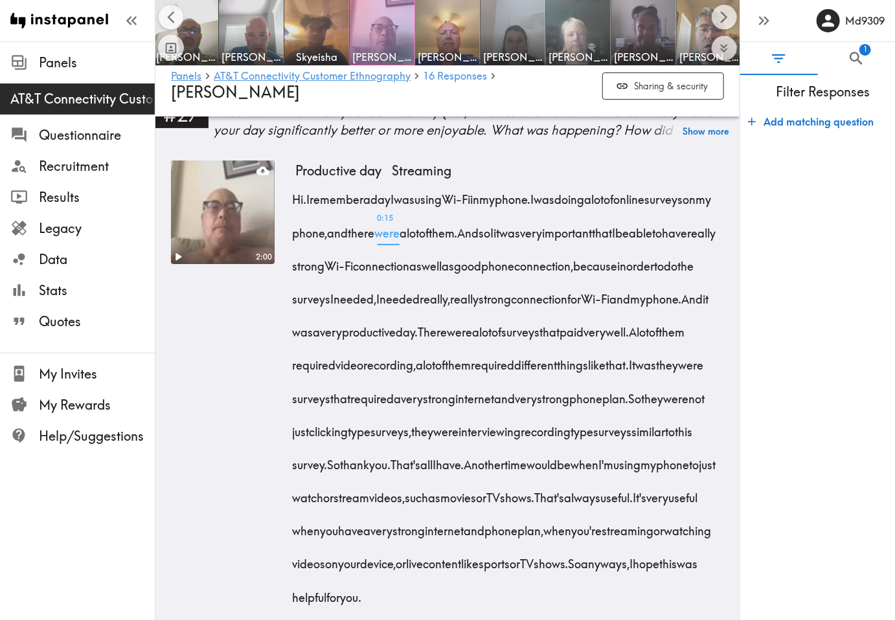
scroll to position [2266, 0]
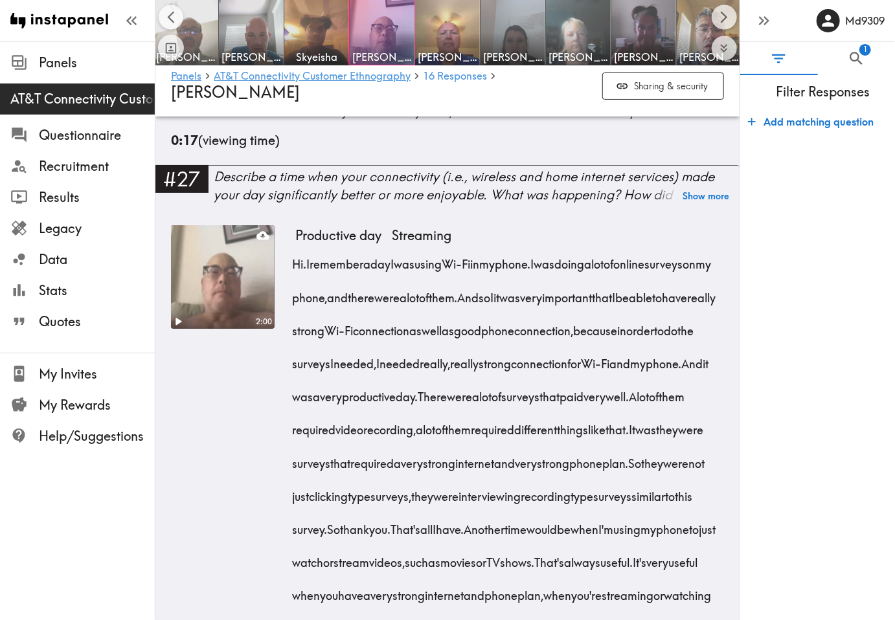
click at [205, 32] on img at bounding box center [186, 33] width 68 height 68
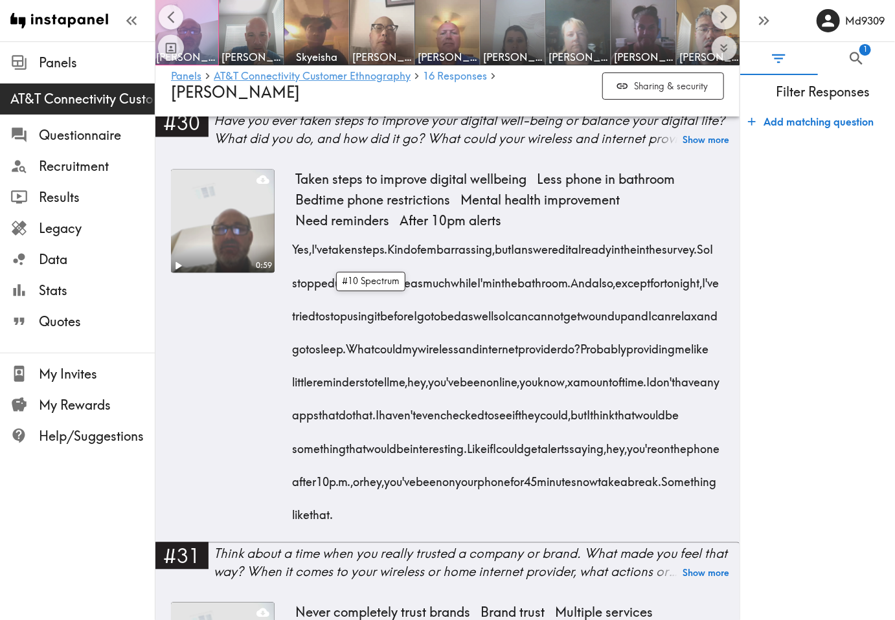
scroll to position [3367, 0]
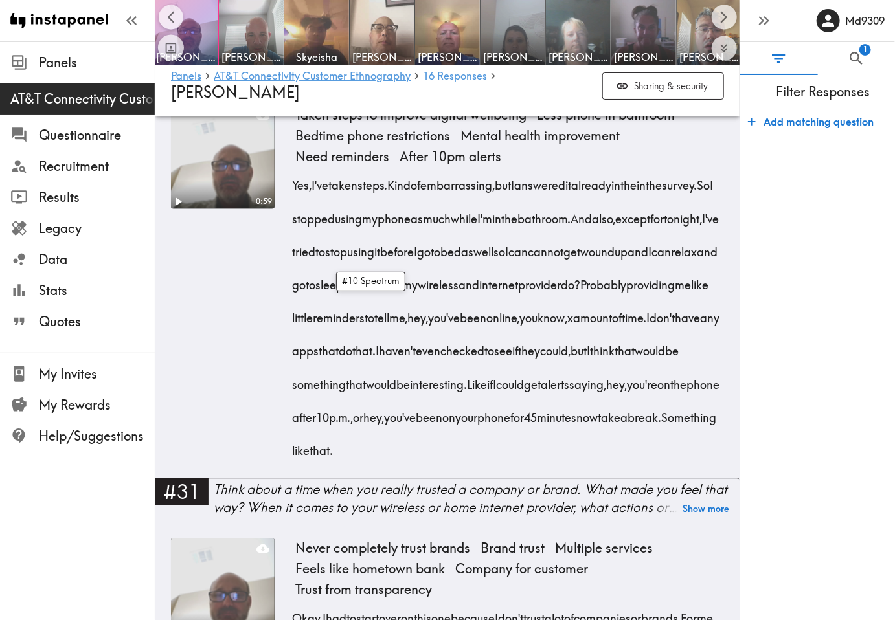
click at [822, 453] on form "Add matching question" at bounding box center [817, 360] width 155 height 512
drag, startPoint x: 218, startPoint y: 425, endPoint x: 234, endPoint y: 352, distance: 75.1
click at [218, 425] on div "0:59" at bounding box center [223, 291] width 104 height 373
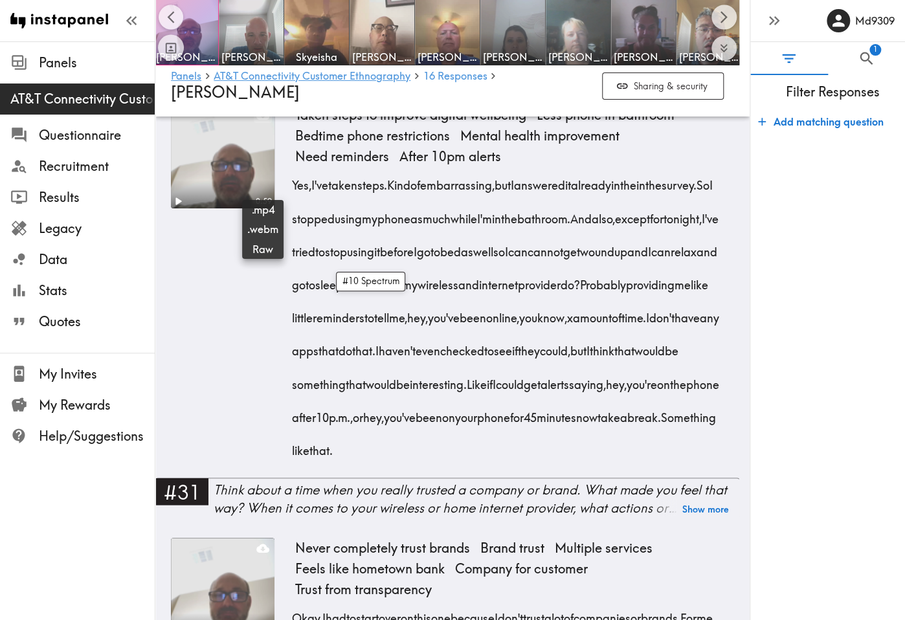
click at [258, 122] on icon at bounding box center [262, 115] width 13 height 13
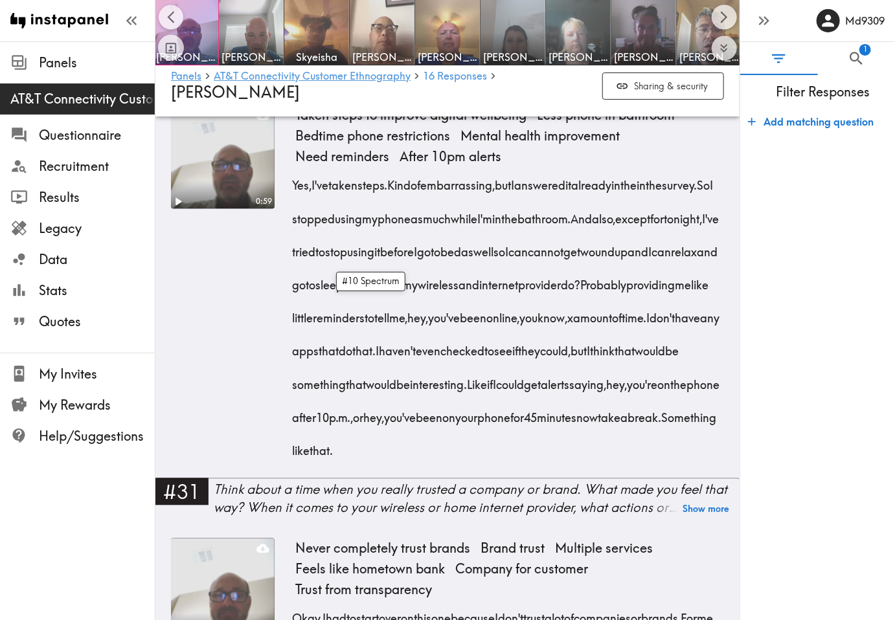
click at [227, 425] on div "0:59" at bounding box center [223, 291] width 104 height 373
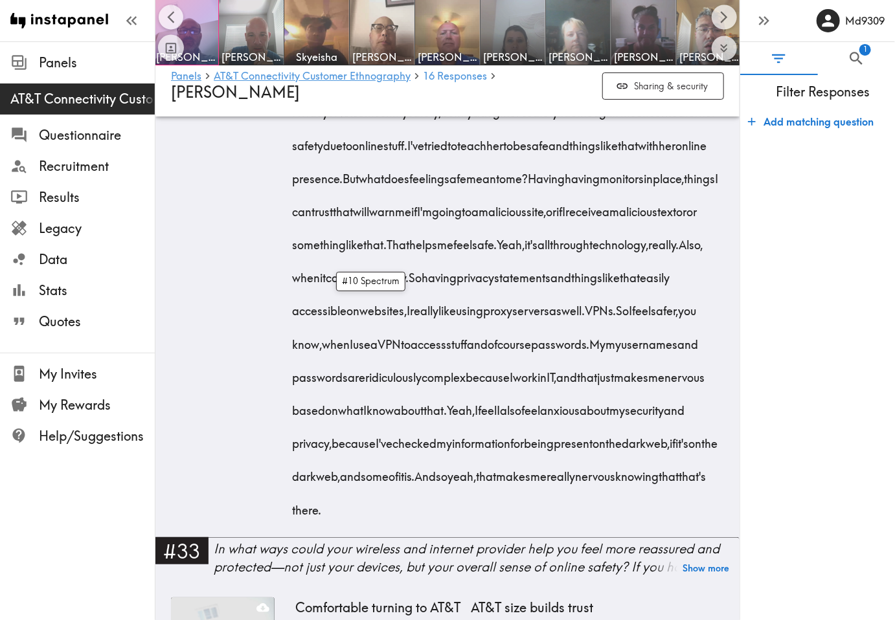
scroll to position [4533, 0]
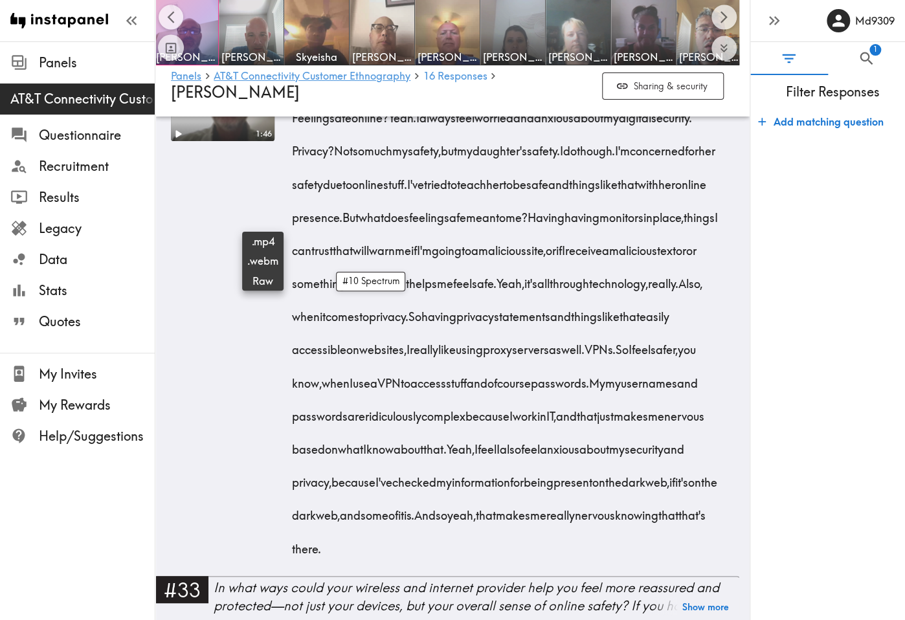
click at [258, 52] on icon at bounding box center [262, 47] width 13 height 8
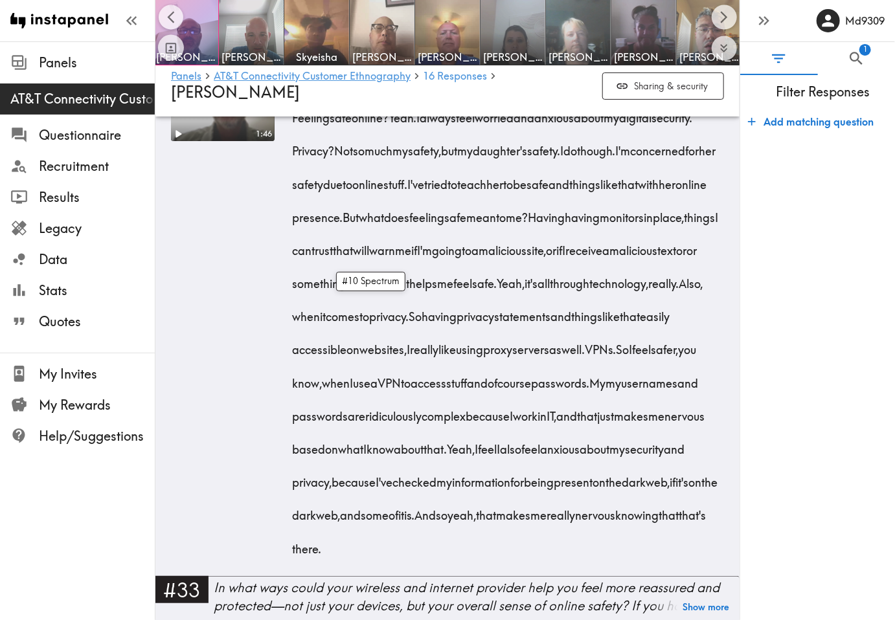
click at [787, 515] on form "Add matching question" at bounding box center [817, 360] width 155 height 512
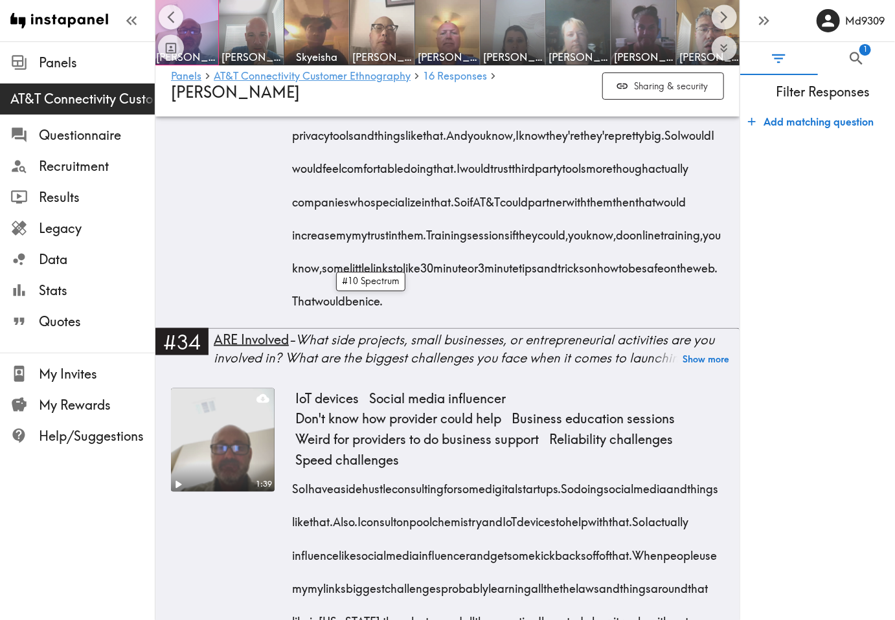
scroll to position [5115, 0]
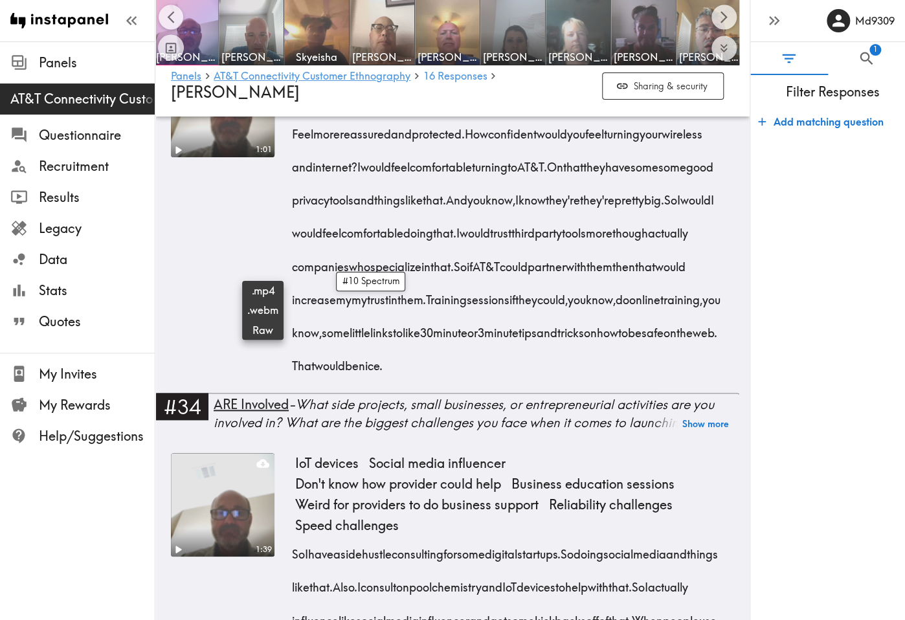
click at [262, 71] on icon at bounding box center [262, 64] width 13 height 13
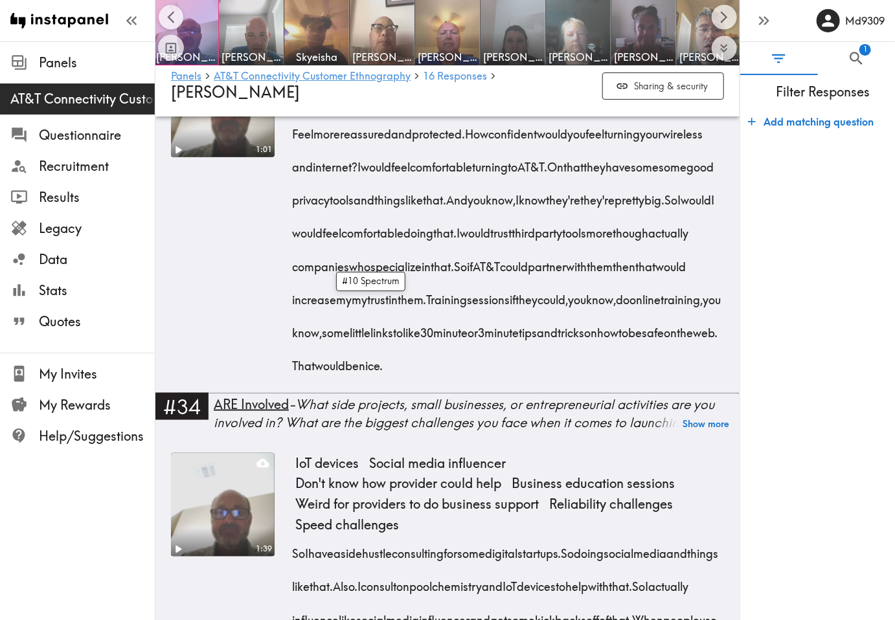
click at [779, 515] on form "Add matching question" at bounding box center [817, 360] width 155 height 512
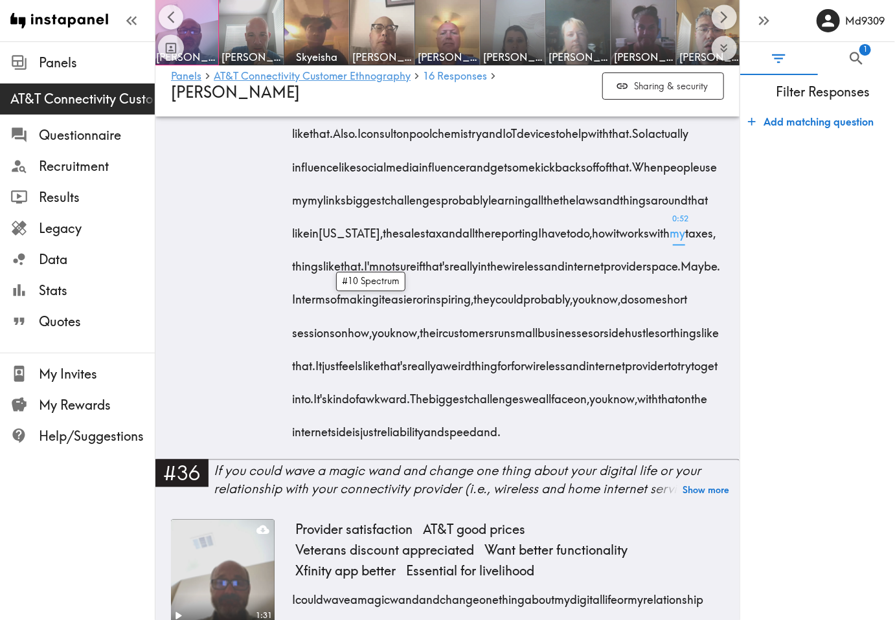
scroll to position [5634, 0]
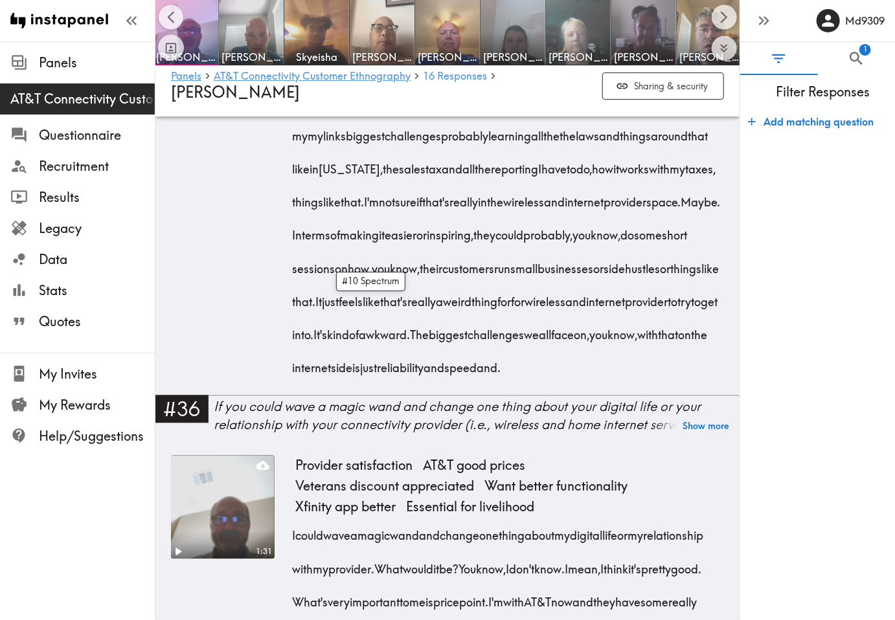
click at [789, 493] on form "Add matching question" at bounding box center [817, 360] width 155 height 512
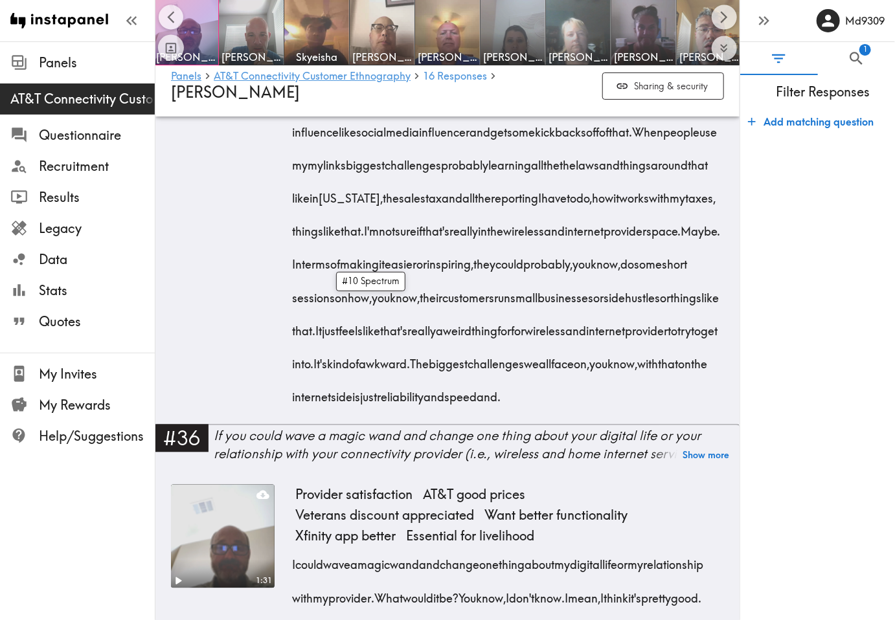
scroll to position [5569, 0]
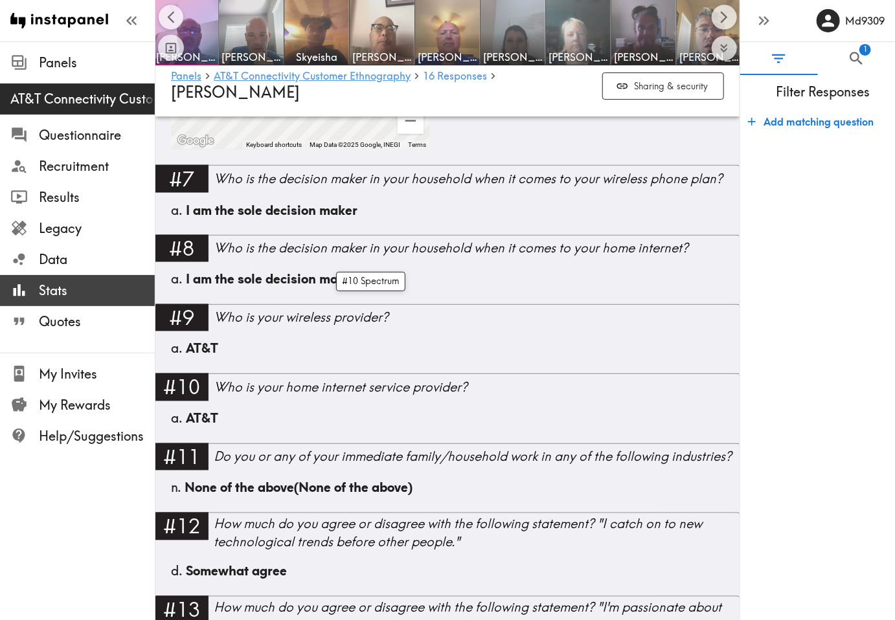
scroll to position [865, 0]
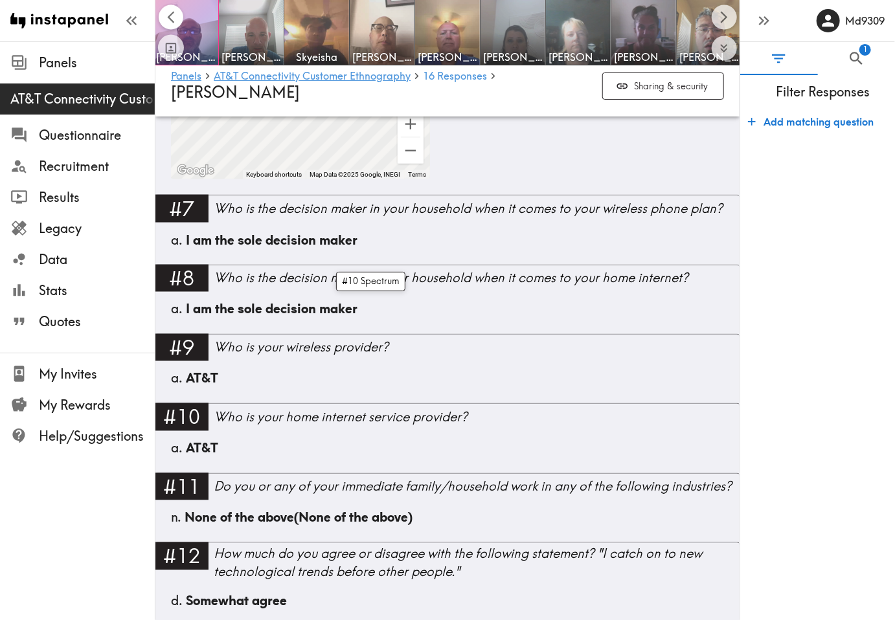
click at [170, 21] on icon "Scroll left" at bounding box center [171, 17] width 15 height 15
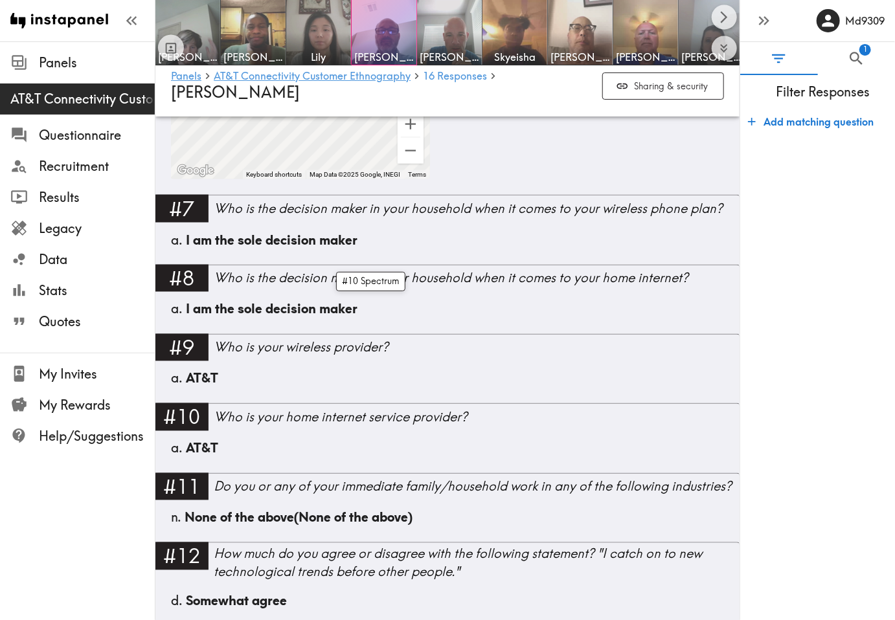
scroll to position [0, 0]
click at [195, 14] on img at bounding box center [188, 33] width 68 height 68
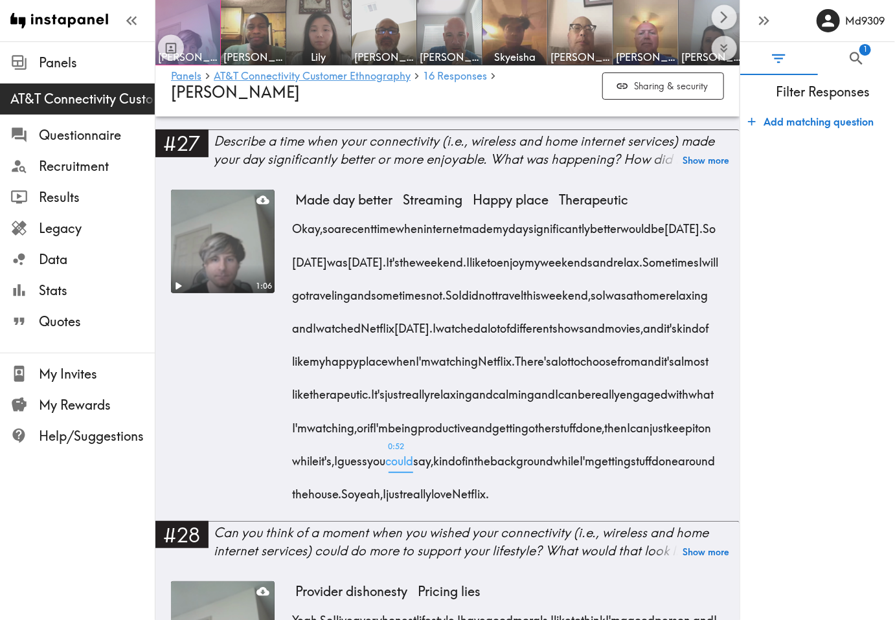
scroll to position [2331, 0]
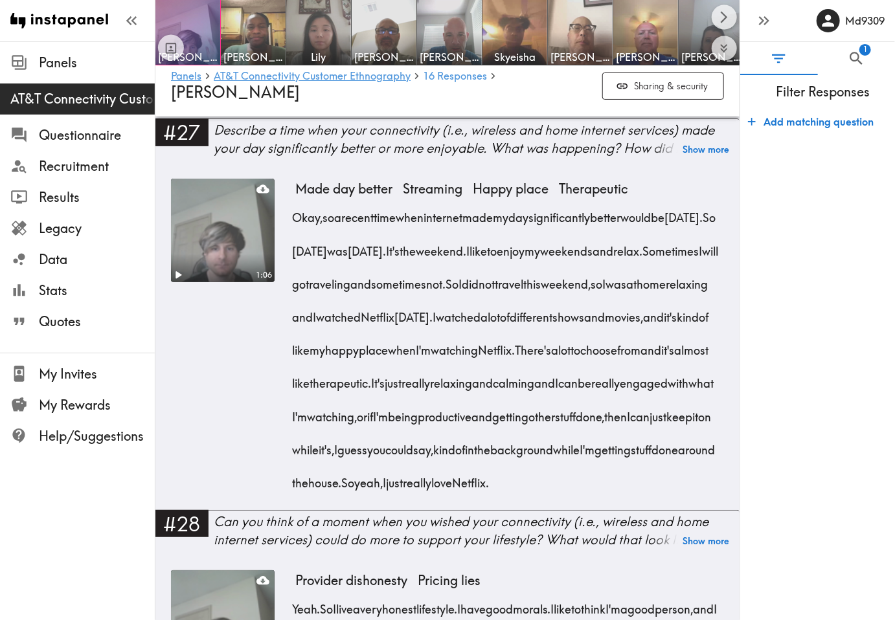
click at [791, 392] on form "Add matching question" at bounding box center [817, 360] width 155 height 512
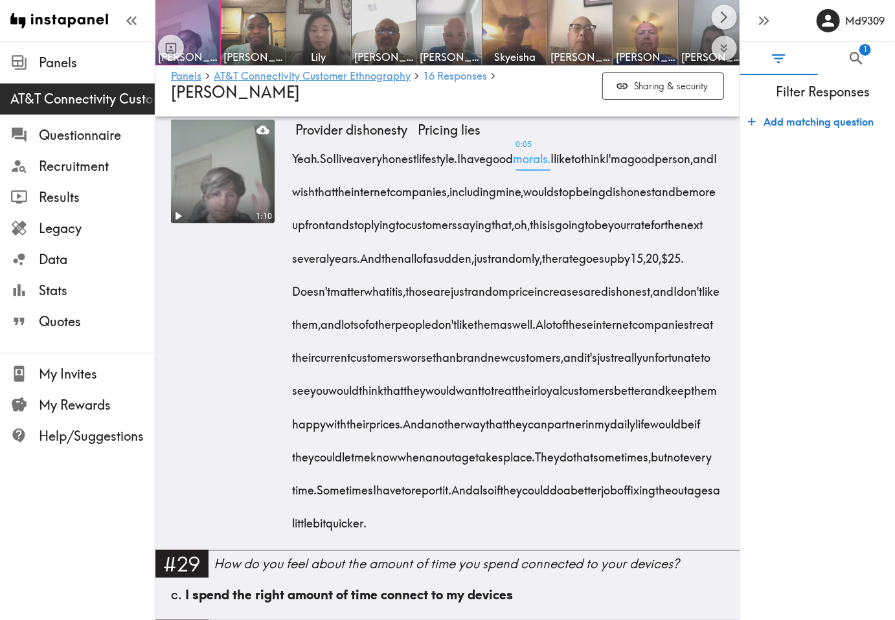
scroll to position [2784, 0]
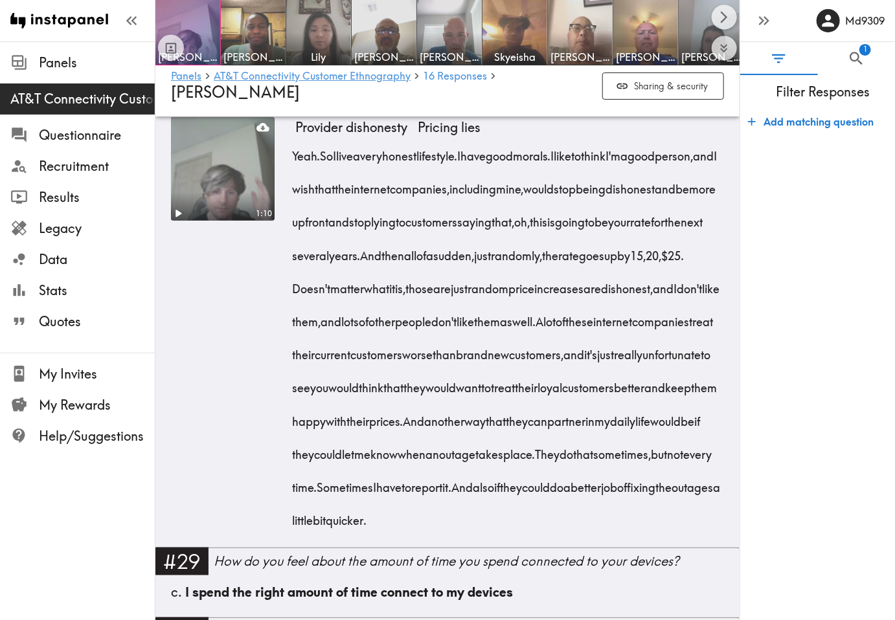
click at [796, 415] on form "Add matching question" at bounding box center [817, 360] width 155 height 512
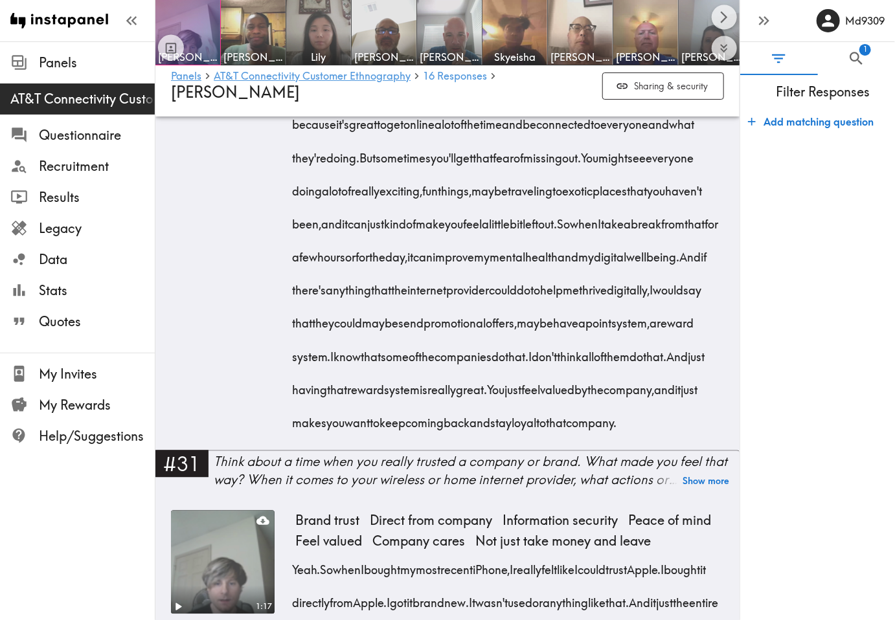
scroll to position [3561, 0]
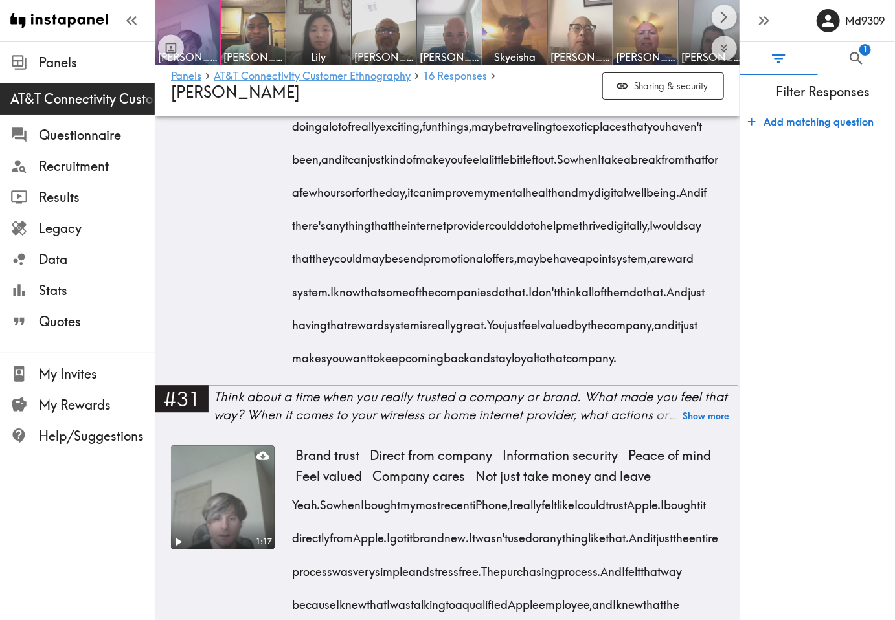
click at [781, 455] on form "Add matching question" at bounding box center [817, 360] width 155 height 512
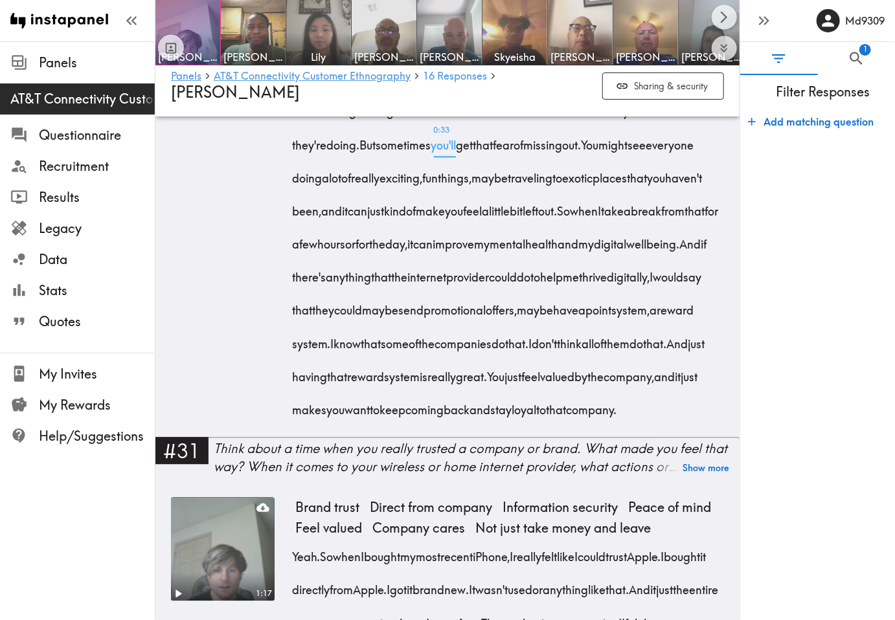
scroll to position [3432, 0]
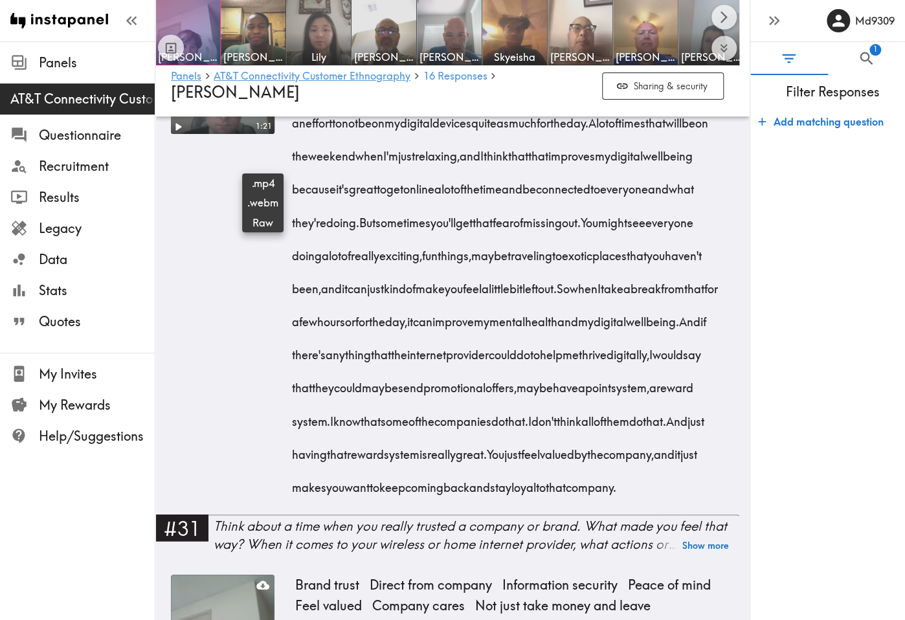
click at [264, 47] on icon at bounding box center [262, 40] width 13 height 13
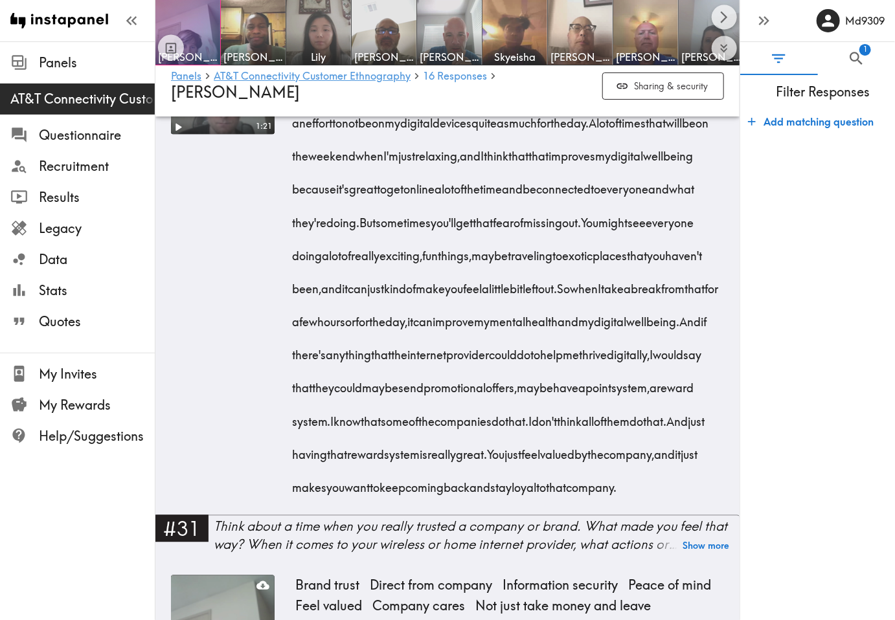
click at [224, 428] on div "1:21" at bounding box center [223, 272] width 104 height 484
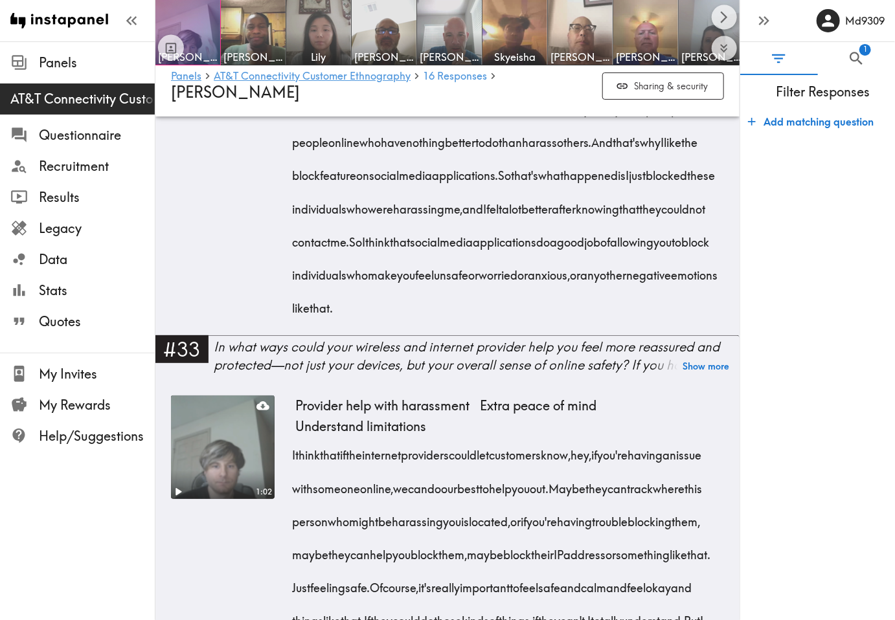
scroll to position [4662, 0]
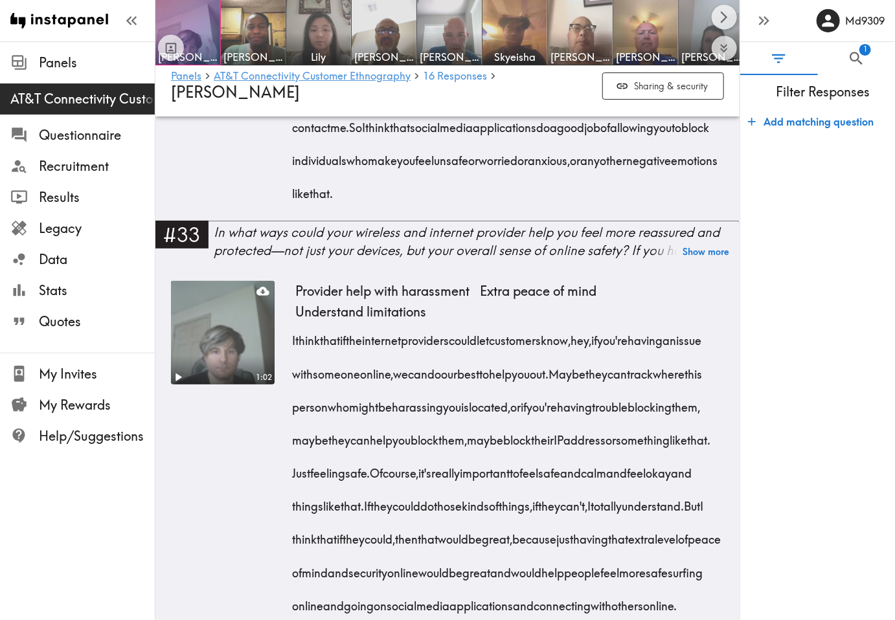
click at [434, 173] on span "feel" at bounding box center [424, 156] width 19 height 33
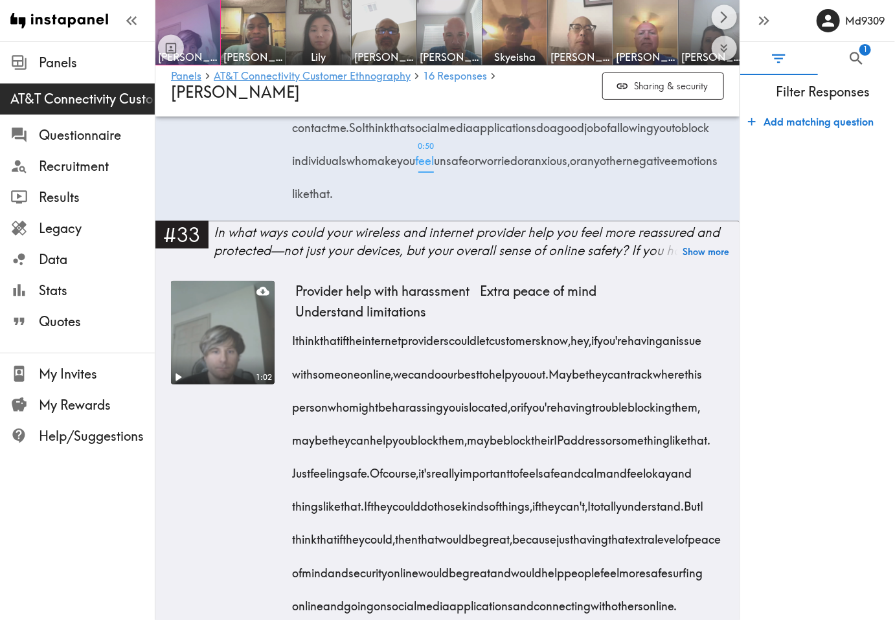
scroll to position [4649, 0]
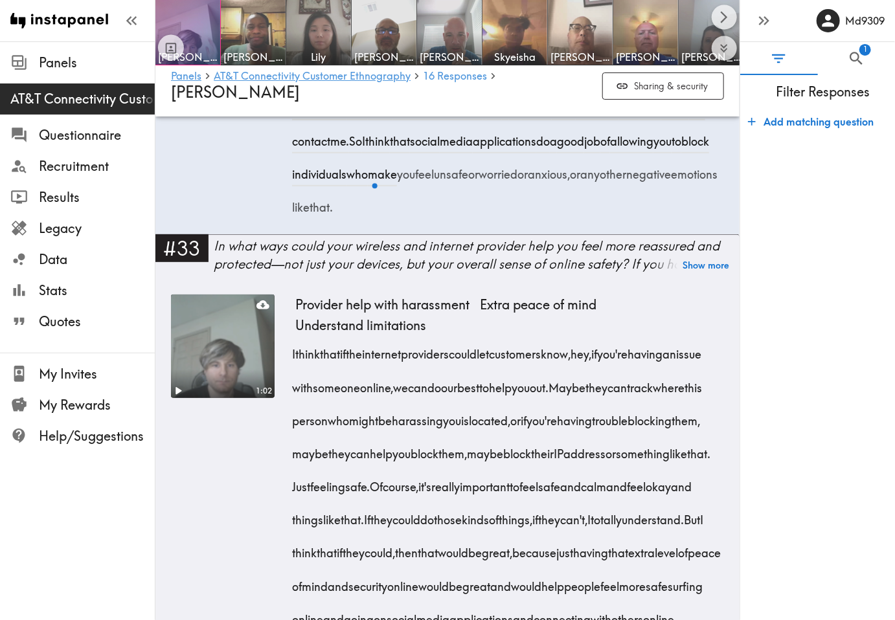
click at [799, 507] on form "Add matching question" at bounding box center [817, 360] width 155 height 512
click at [174, 5] on icon "Pause" at bounding box center [178, 0] width 8 height 10
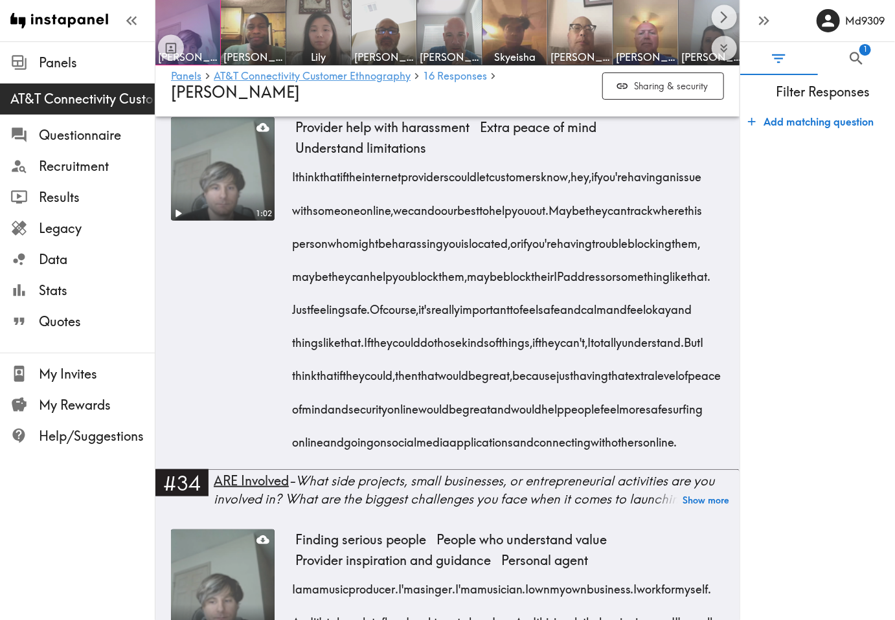
scroll to position [4908, 0]
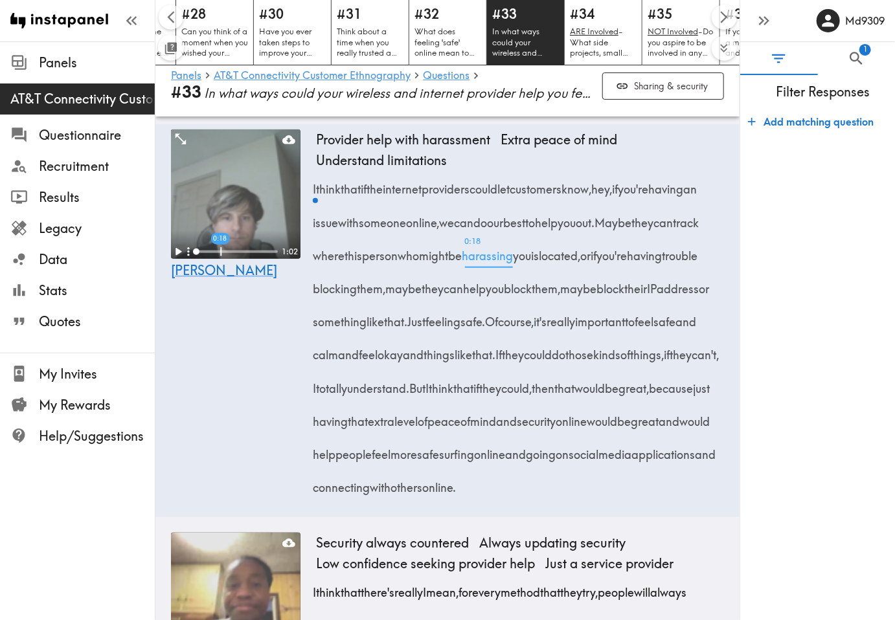
scroll to position [465, 0]
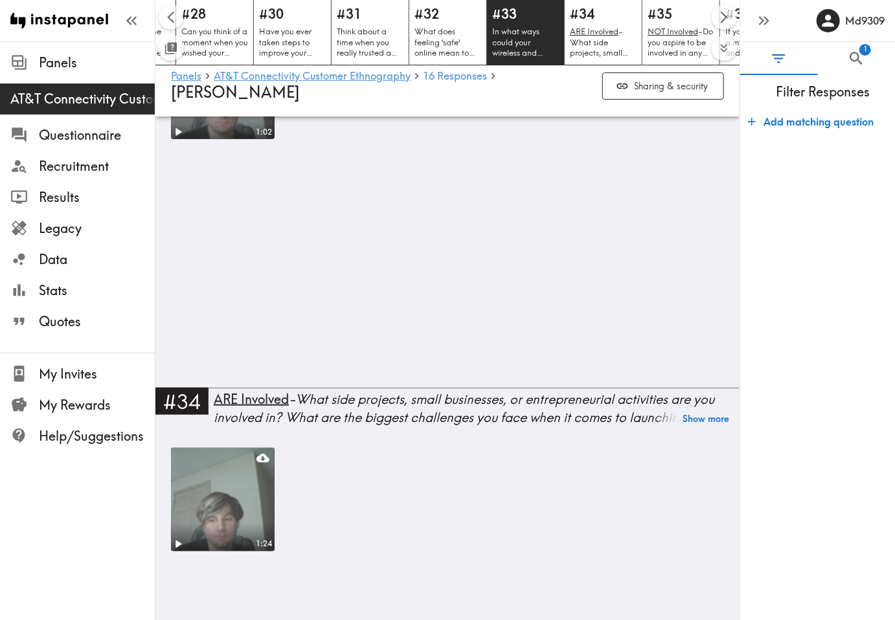
scroll to position [4649, 0]
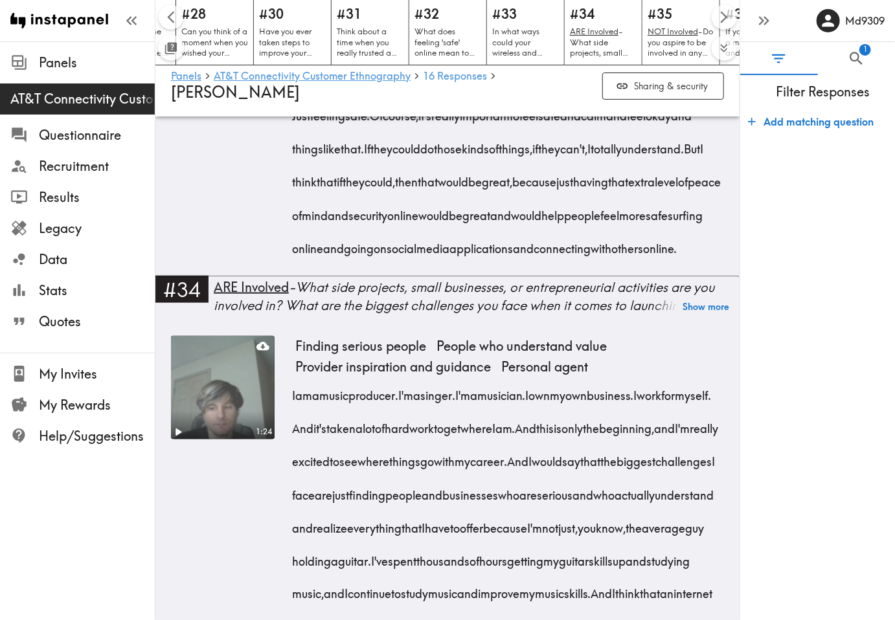
scroll to position [5102, 0]
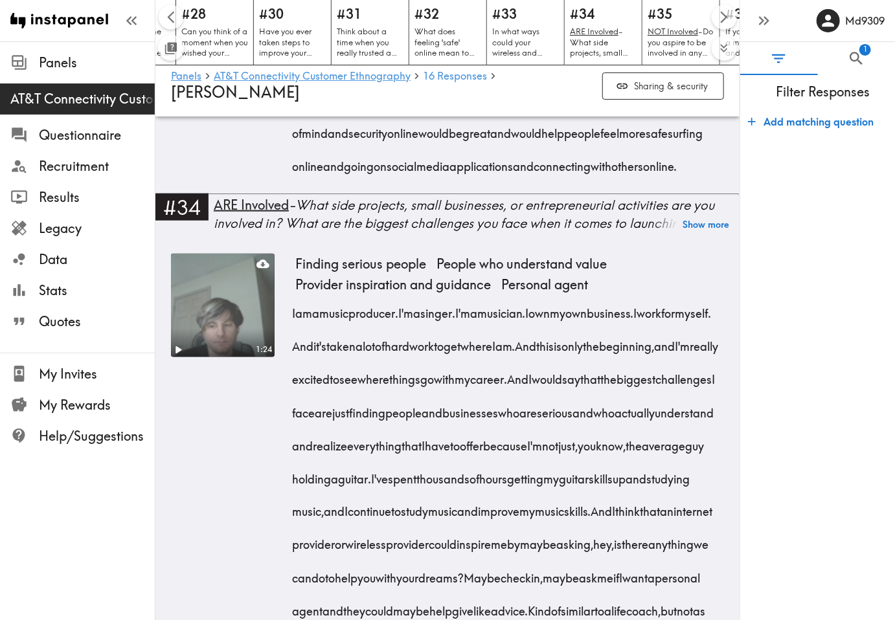
click at [833, 342] on form "Add matching question" at bounding box center [817, 360] width 155 height 512
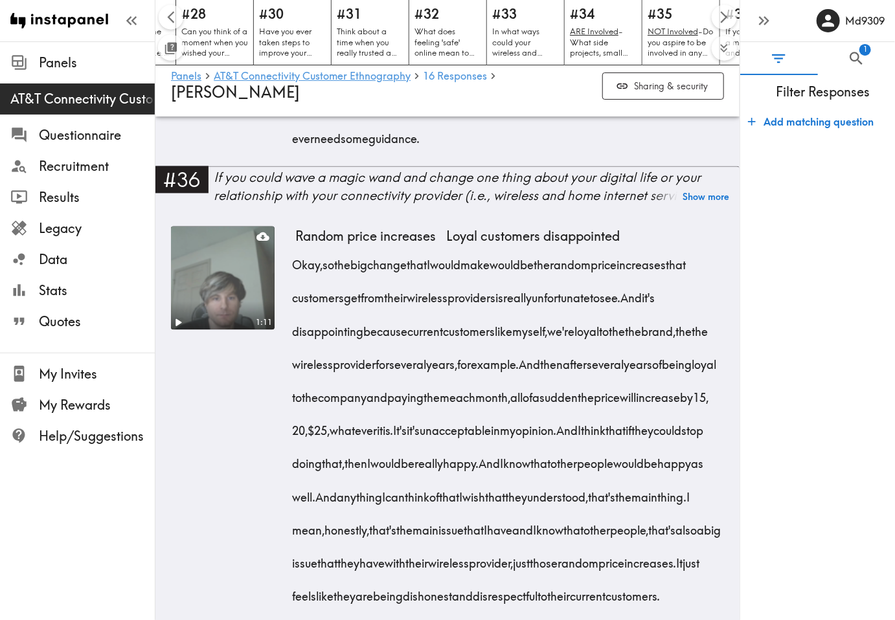
scroll to position [5620, 0]
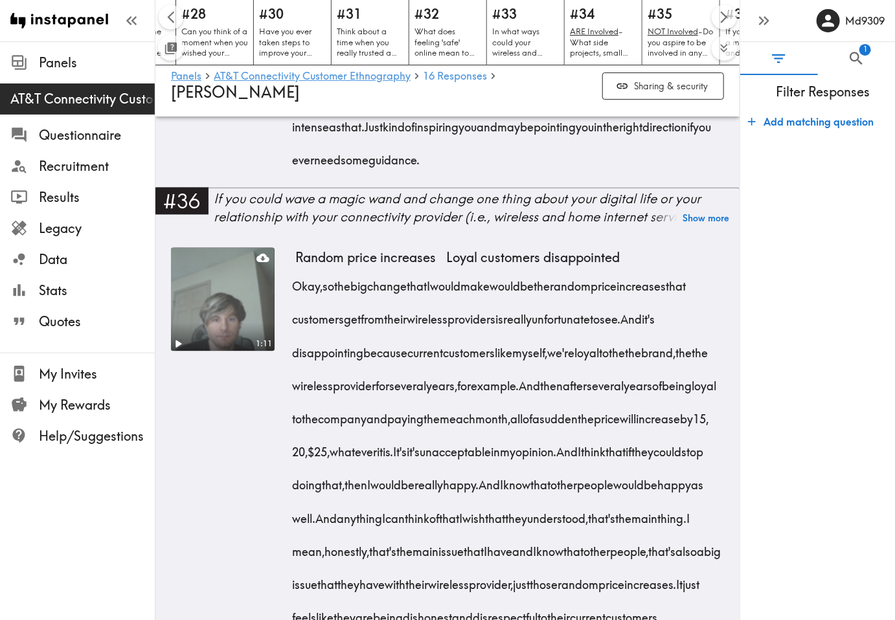
drag, startPoint x: 831, startPoint y: 470, endPoint x: 809, endPoint y: 458, distance: 24.9
click at [831, 469] on form "Add matching question" at bounding box center [817, 360] width 155 height 512
click at [792, 487] on form "Add matching question" at bounding box center [817, 360] width 155 height 512
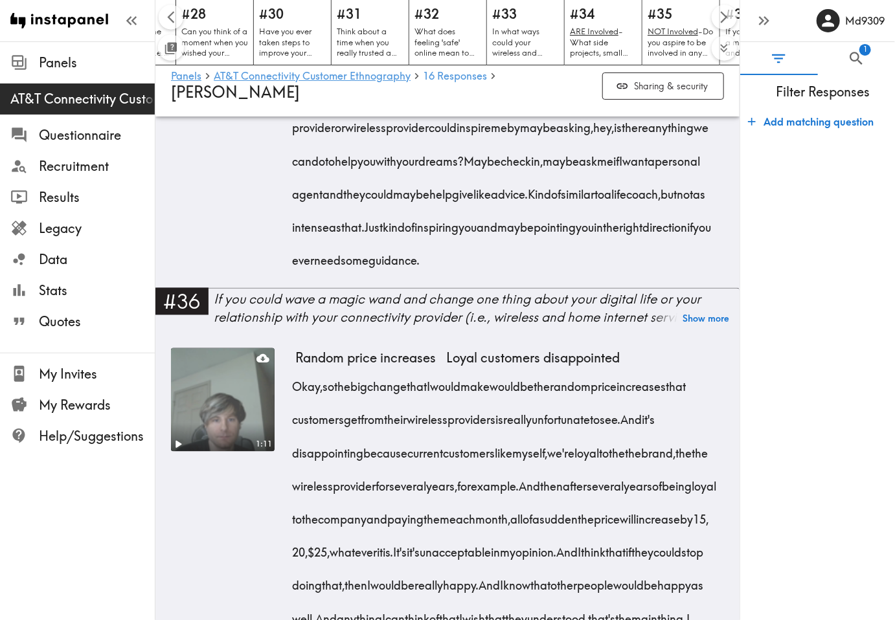
scroll to position [5490, 0]
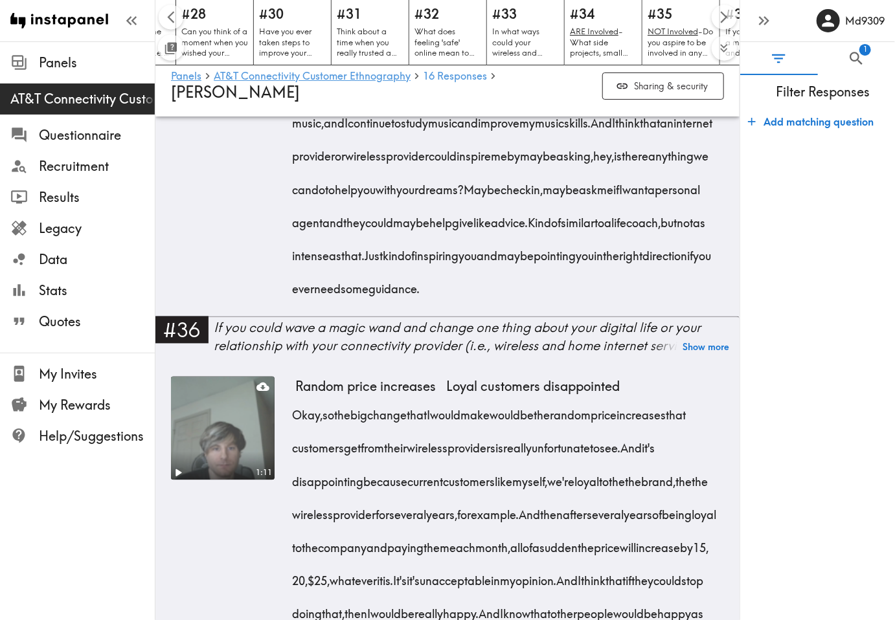
click at [774, 545] on form "Add matching question" at bounding box center [817, 360] width 155 height 512
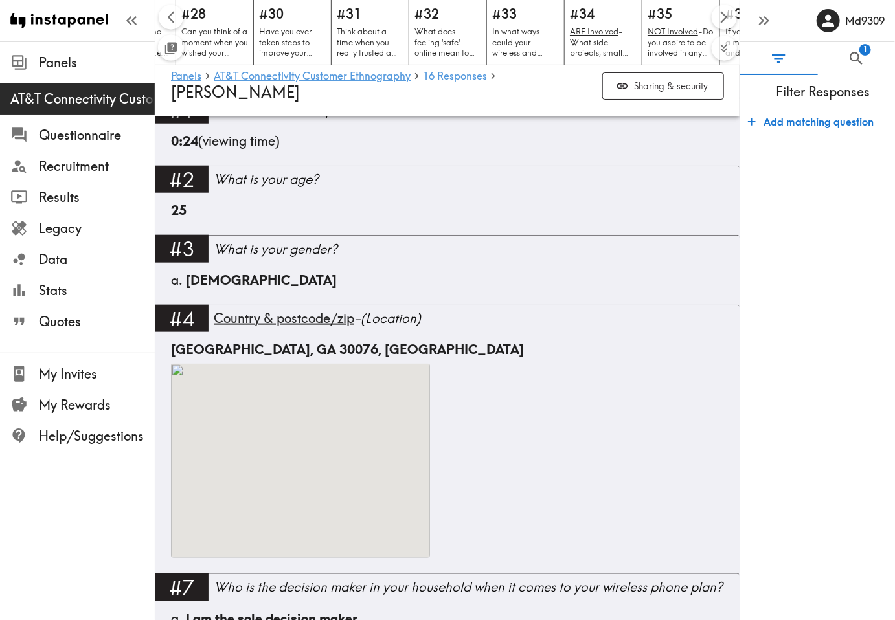
scroll to position [0, 0]
